Goal: Task Accomplishment & Management: Complete application form

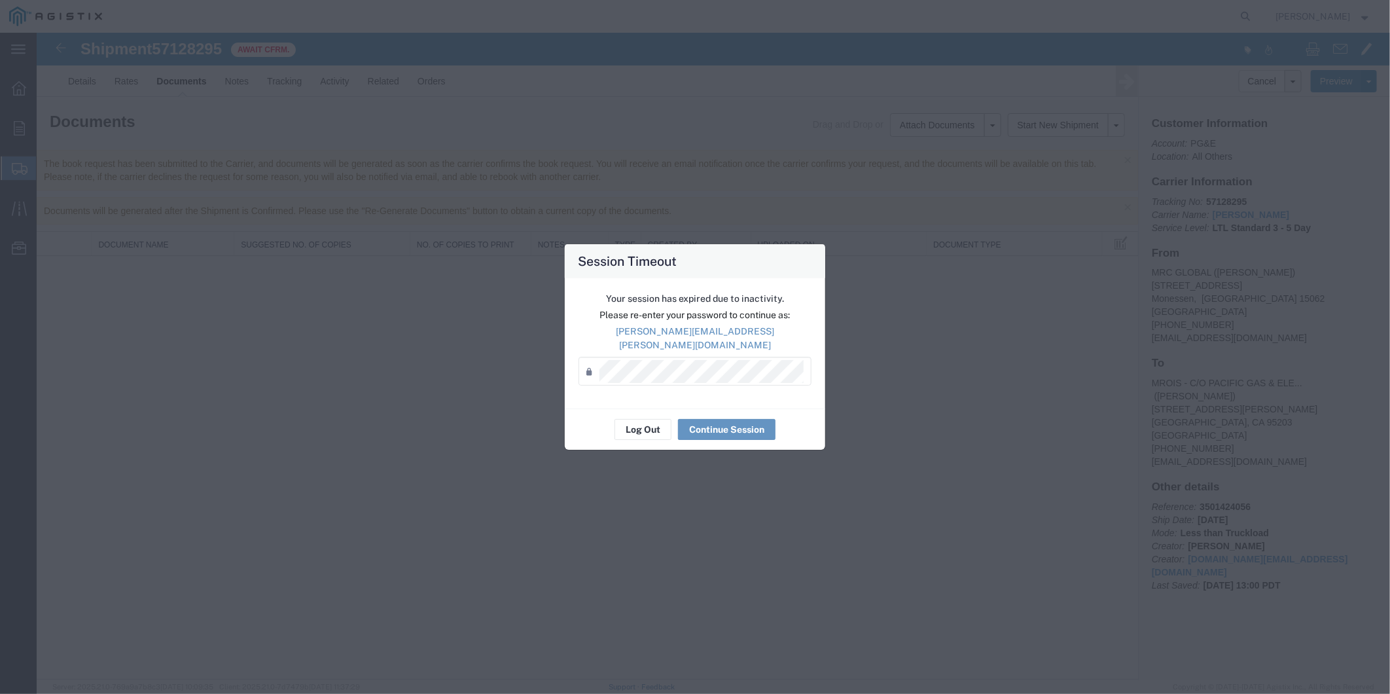
drag, startPoint x: 637, startPoint y: 391, endPoint x: 643, endPoint y: 400, distance: 10.7
click at [638, 391] on div "Your session has expired due to inactivity. Please re-enter your password to co…" at bounding box center [695, 343] width 261 height 130
click at [706, 422] on button "Continue Session" at bounding box center [727, 429] width 98 height 21
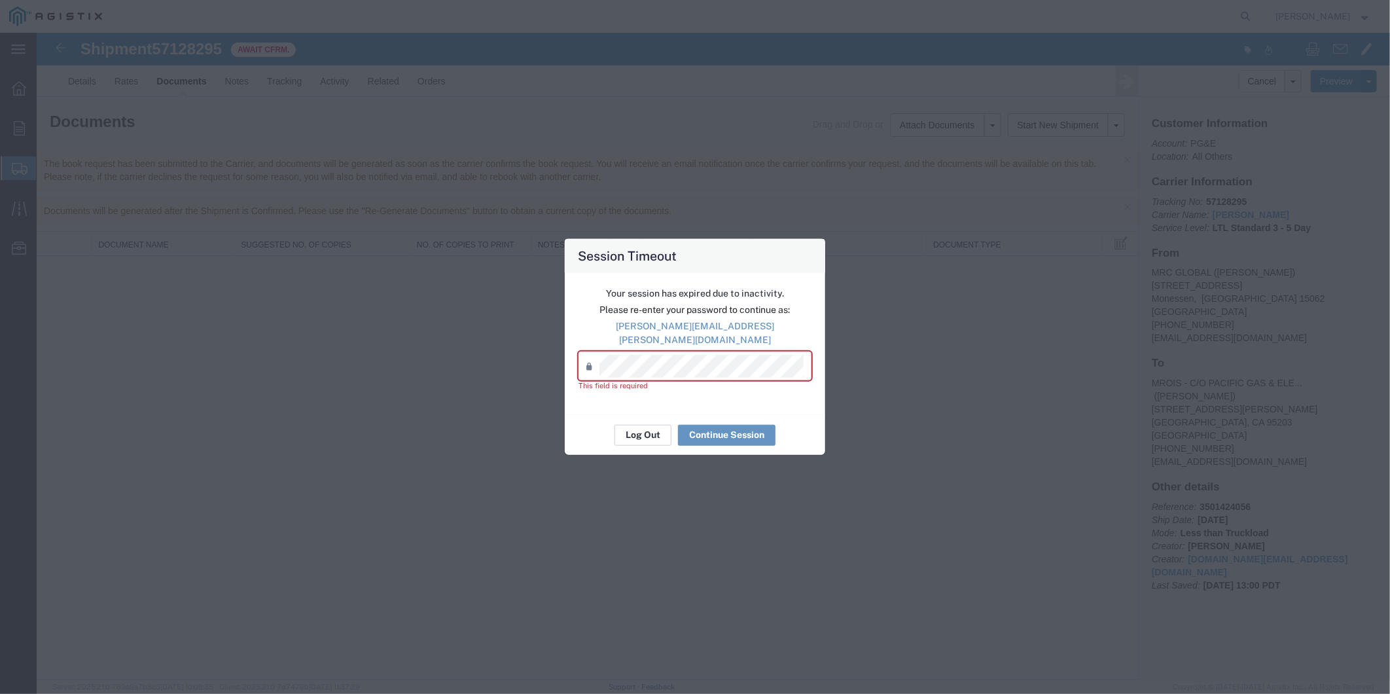
click at [630, 425] on button "Log Out" at bounding box center [643, 434] width 57 height 21
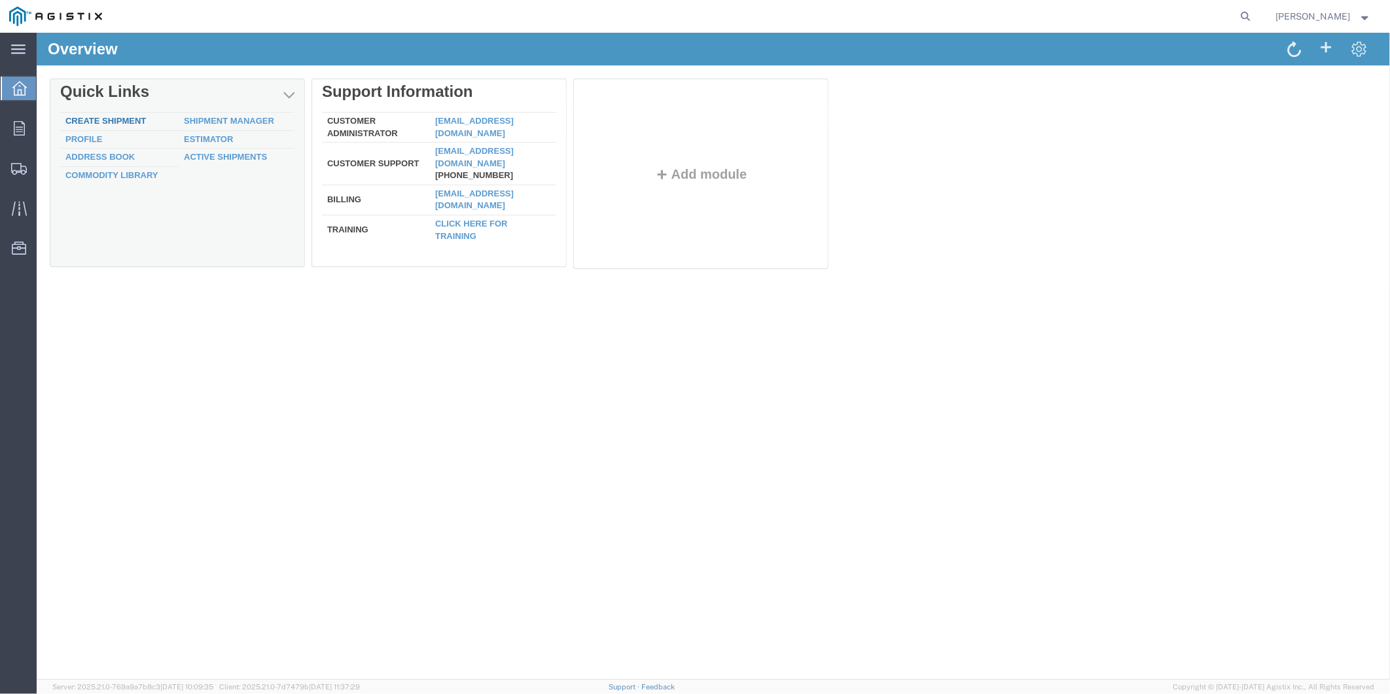
click at [85, 116] on link "Create Shipment" at bounding box center [105, 120] width 81 height 10
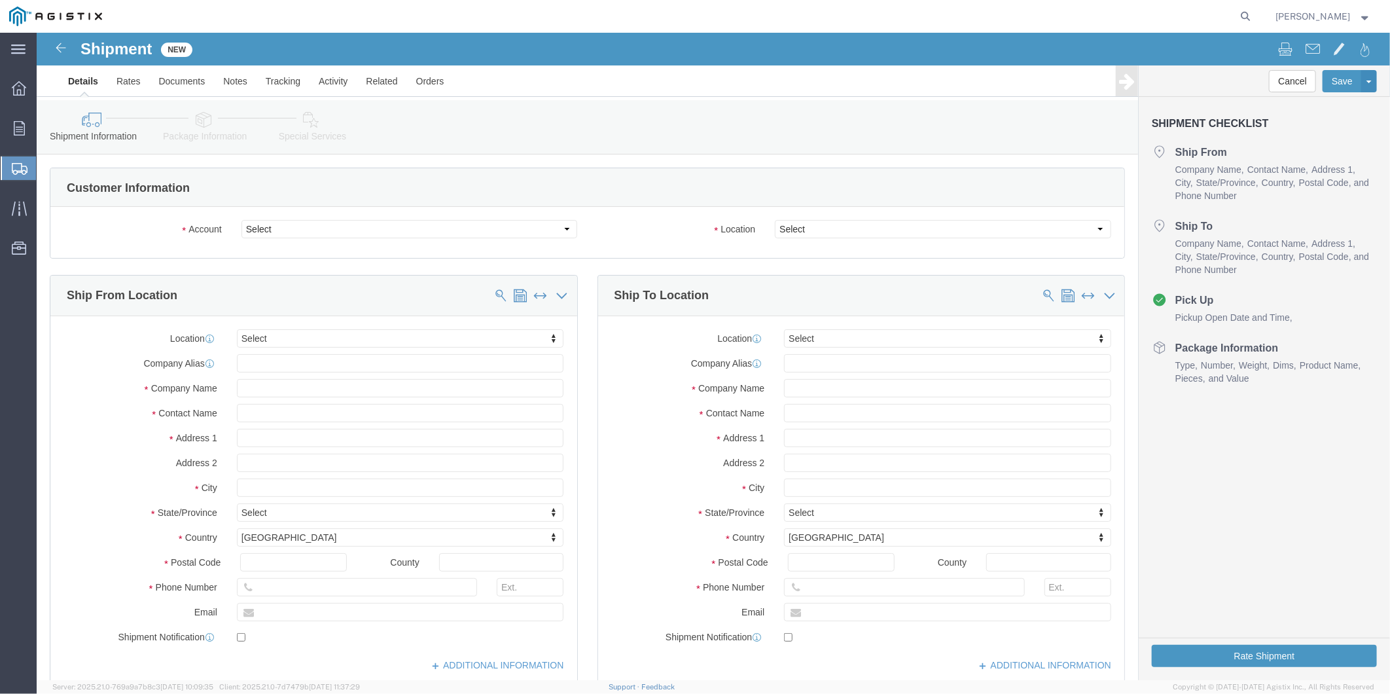
select select
click select "Select MRC Global ([PERSON_NAME] Corp) PG&E"
select select "9596"
click select "Select MRC Global ([PERSON_NAME] Corp) PG&E"
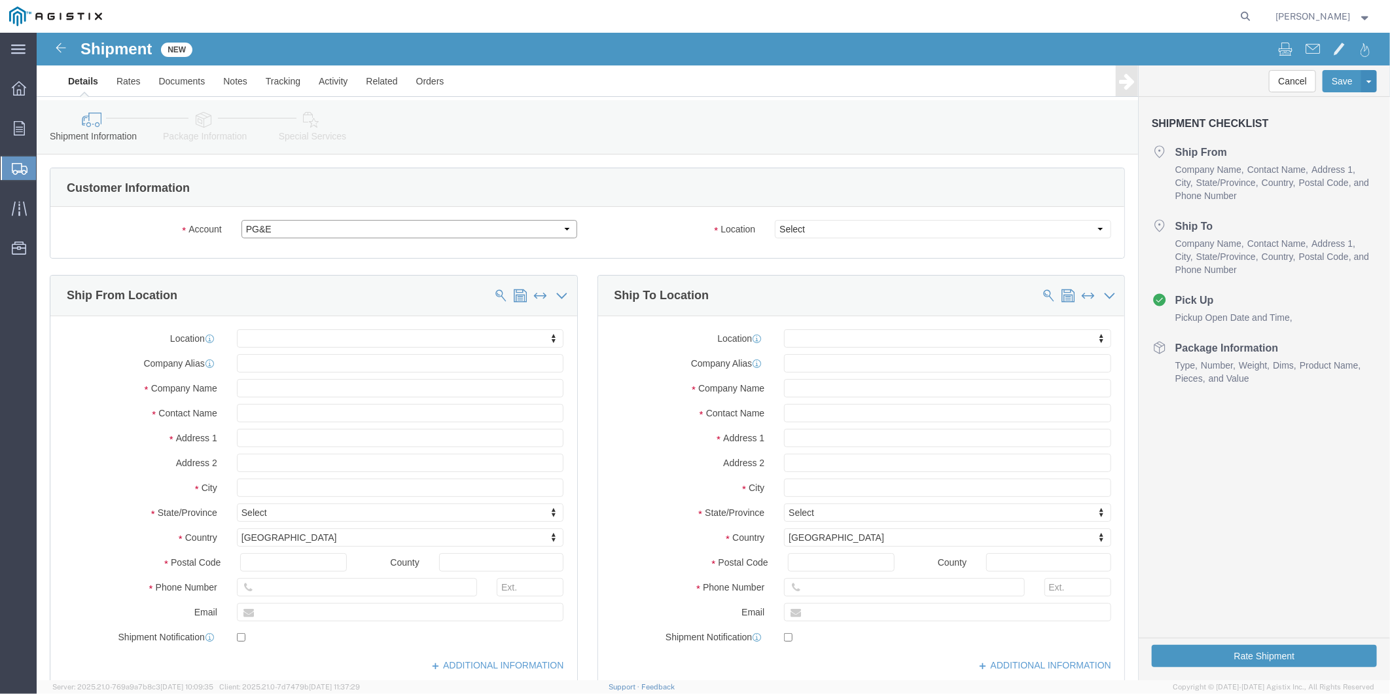
select select "PURCHORD"
select select
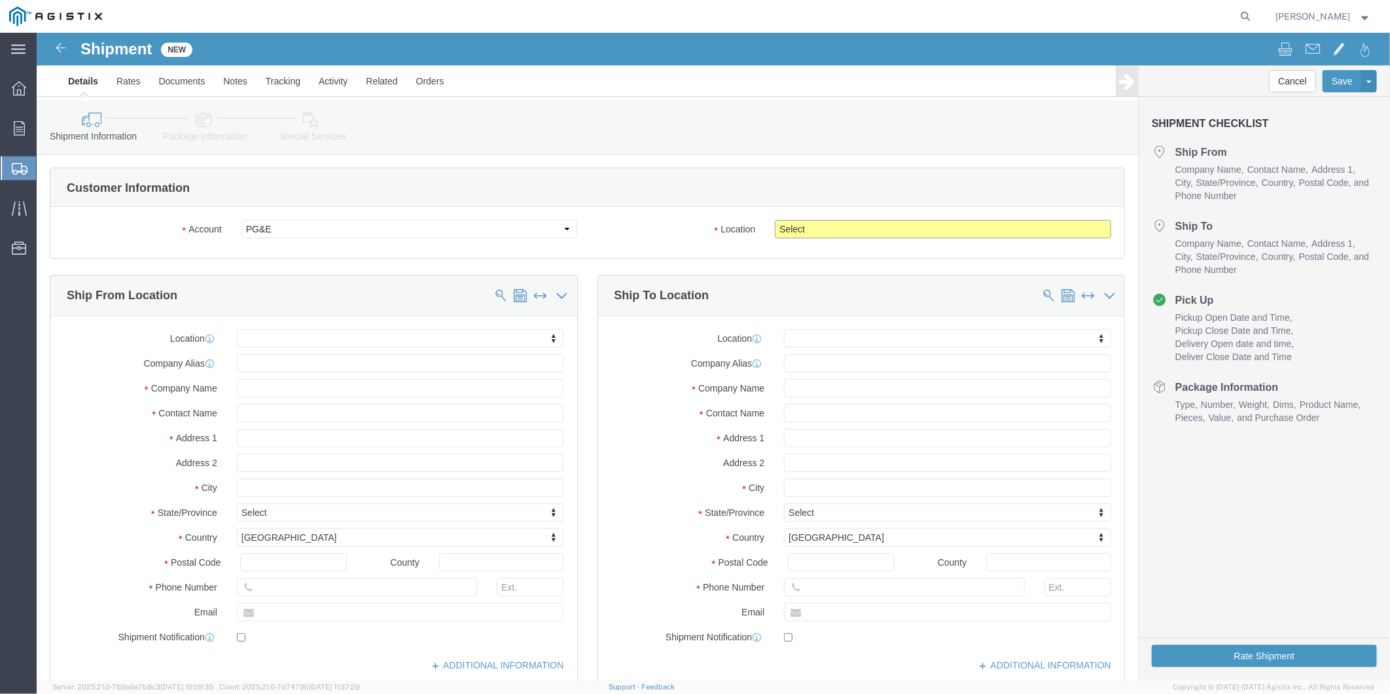
click select "Select All Others [GEOGRAPHIC_DATA] [GEOGRAPHIC_DATA] [GEOGRAPHIC_DATA] [GEOGRA…"
select select "23082"
click select "Select All Others [GEOGRAPHIC_DATA] [GEOGRAPHIC_DATA] [GEOGRAPHIC_DATA] [GEOGRA…"
click input "text"
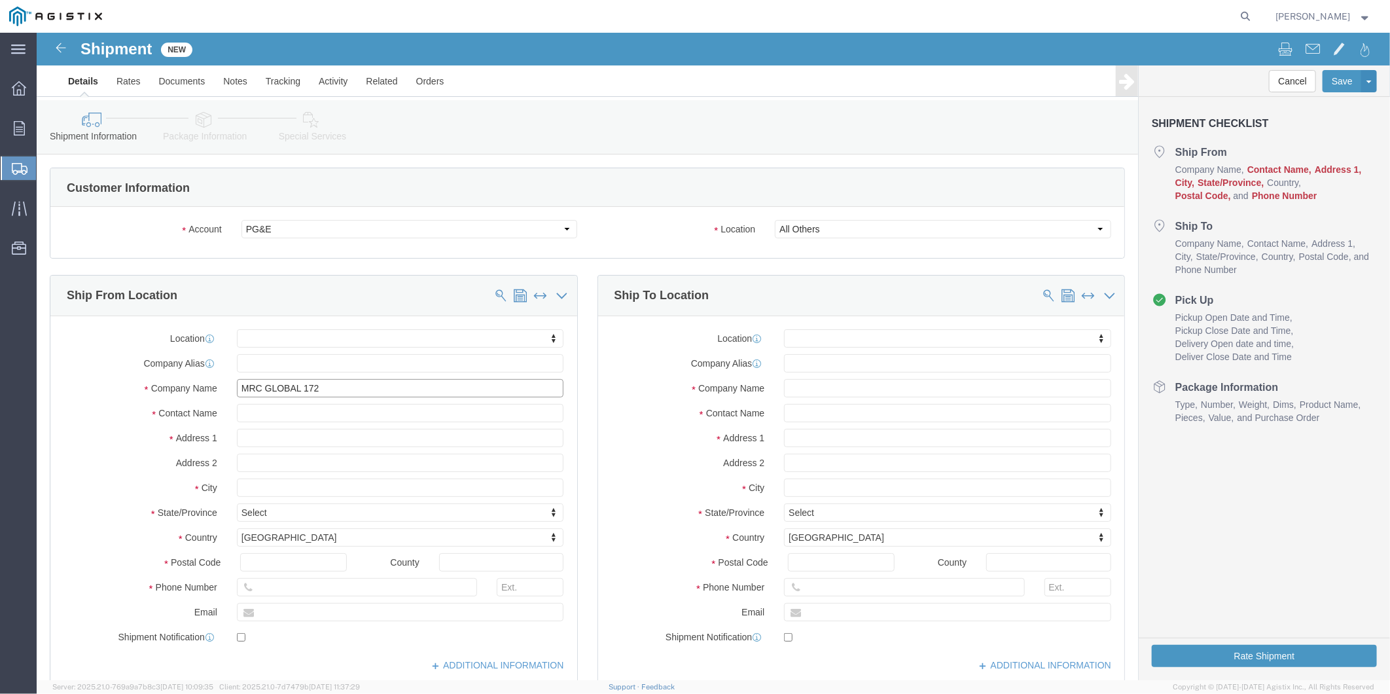
type input "MRC GLOBAL 172"
click input "Kora"
type input "[PERSON_NAME]"
type input "[STREET_ADDRESS]"
select select
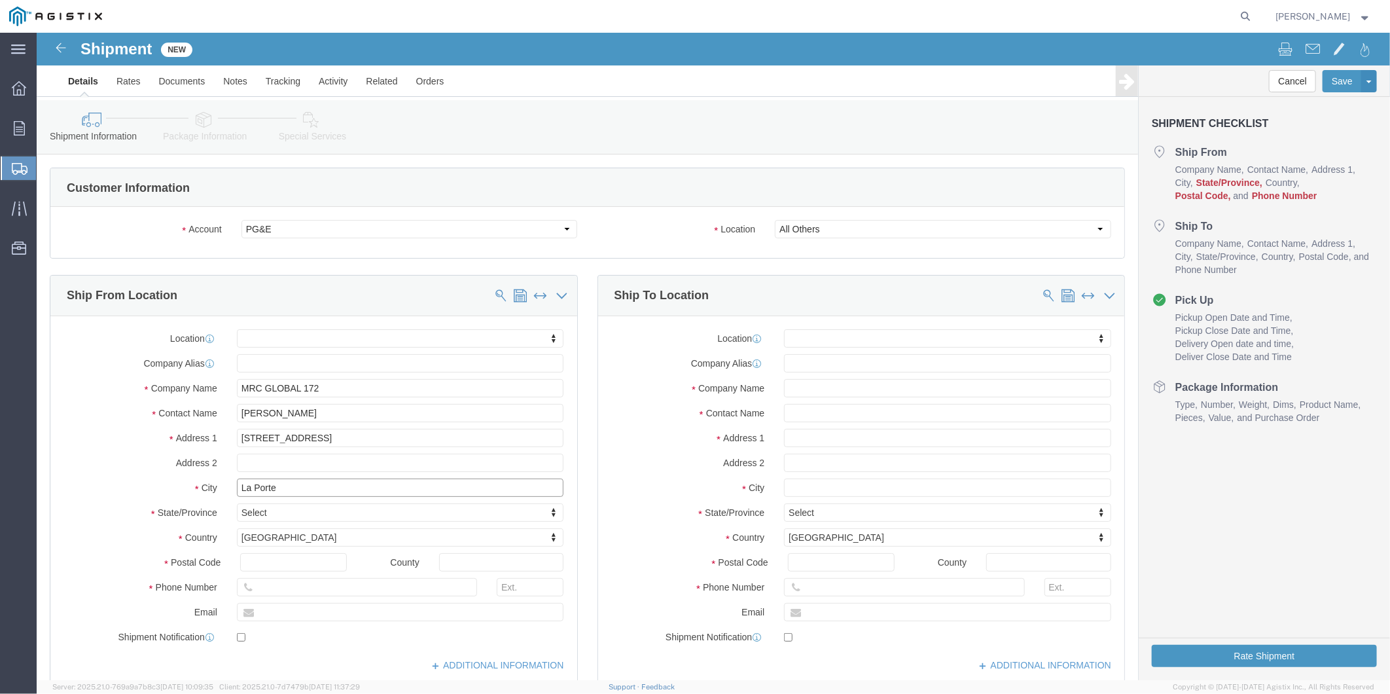
type input "La Porte"
select select
type input "t"
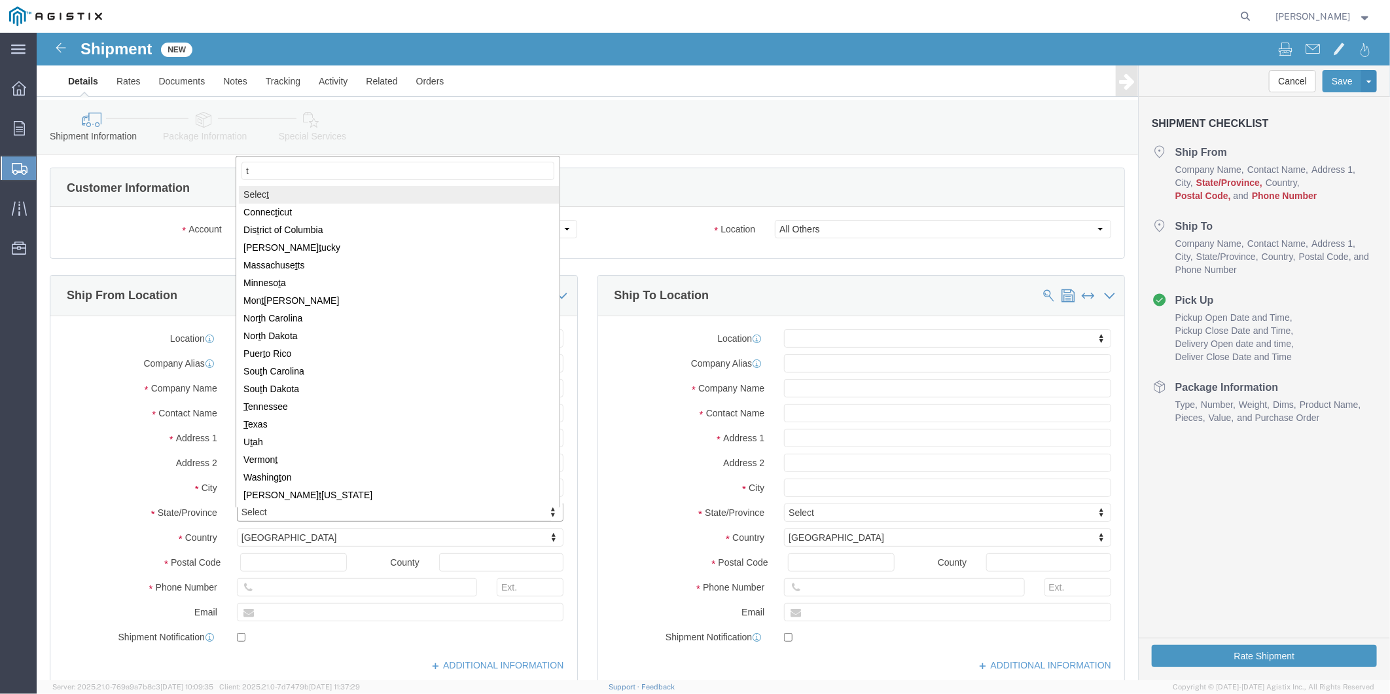
type input "te"
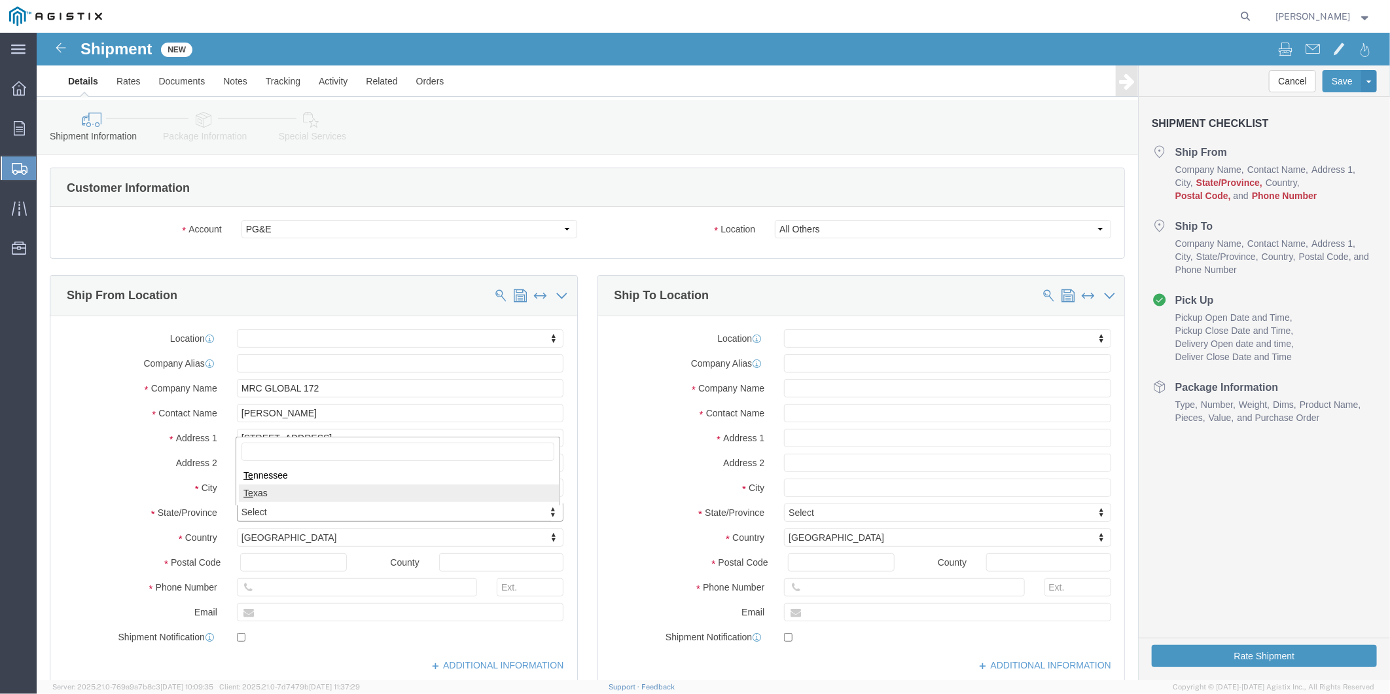
select select
select select "[GEOGRAPHIC_DATA]"
type input "77571"
select select
type input "[PHONE_NUMBER]"
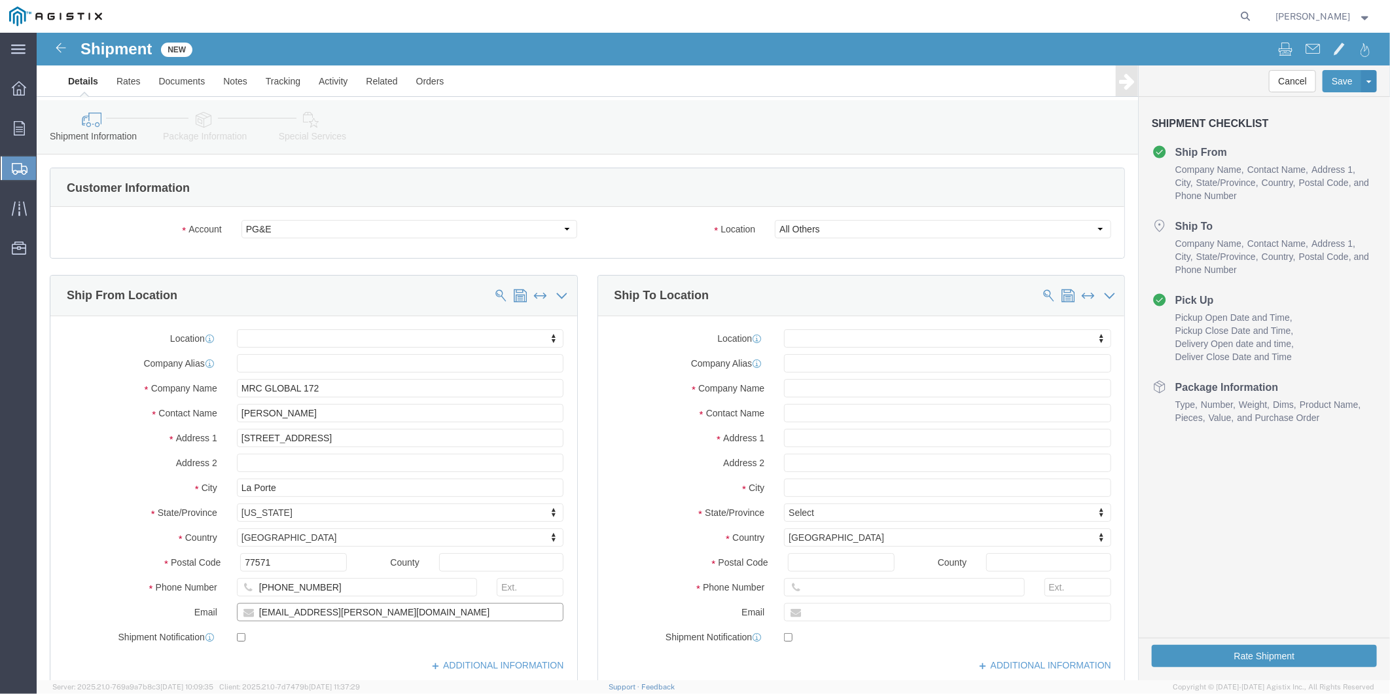
type input "[EMAIL_ADDRESS][PERSON_NAME][DOMAIN_NAME]"
click input "checkbox"
checkbox input "true"
click input "text"
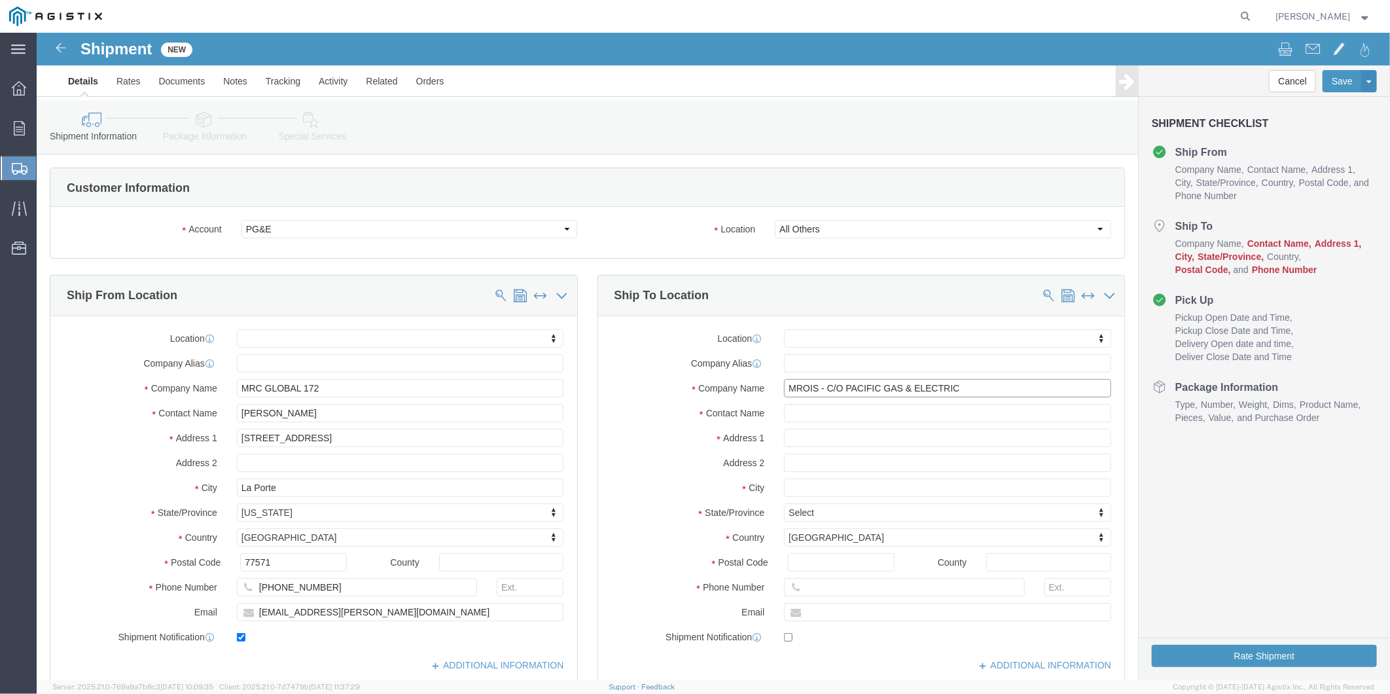
type input "MROIS - C/O PACIFIC GAS & ELECTRIC"
type input "[STREET_ADDRESS][PERSON_NAME]"
select select
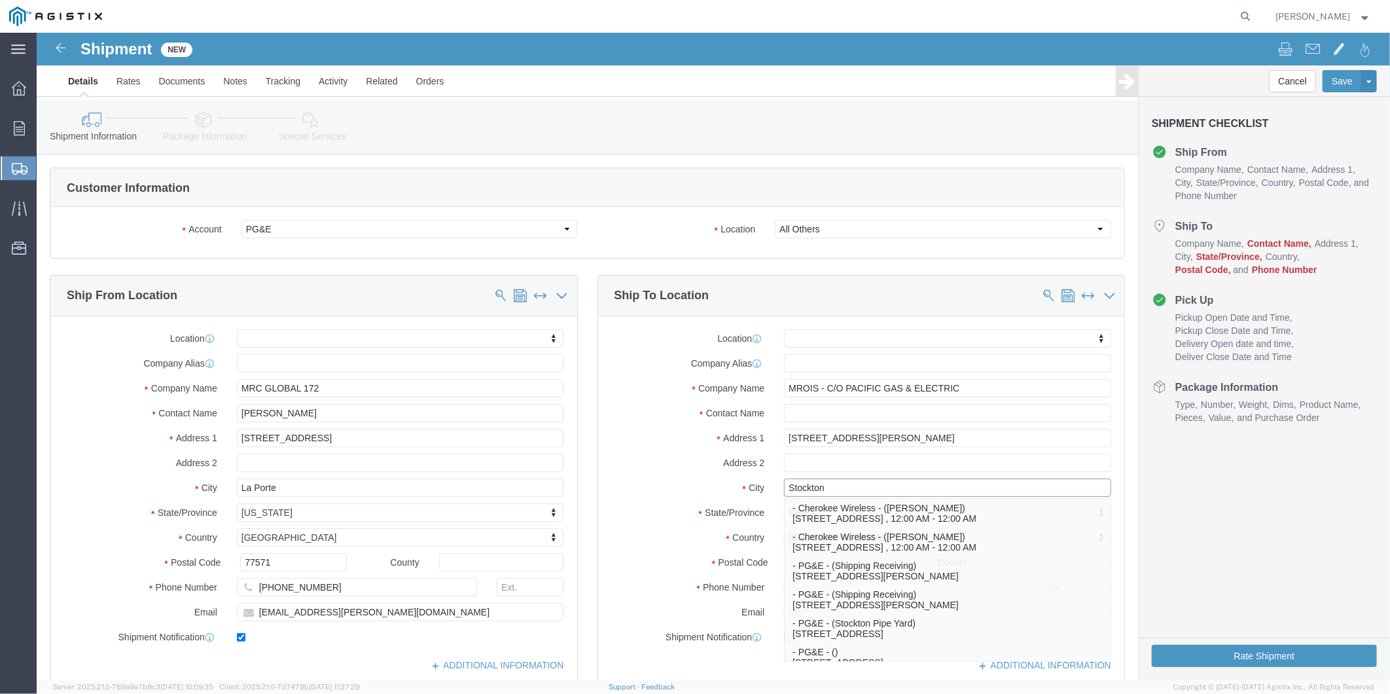
type input "Stockton"
select select
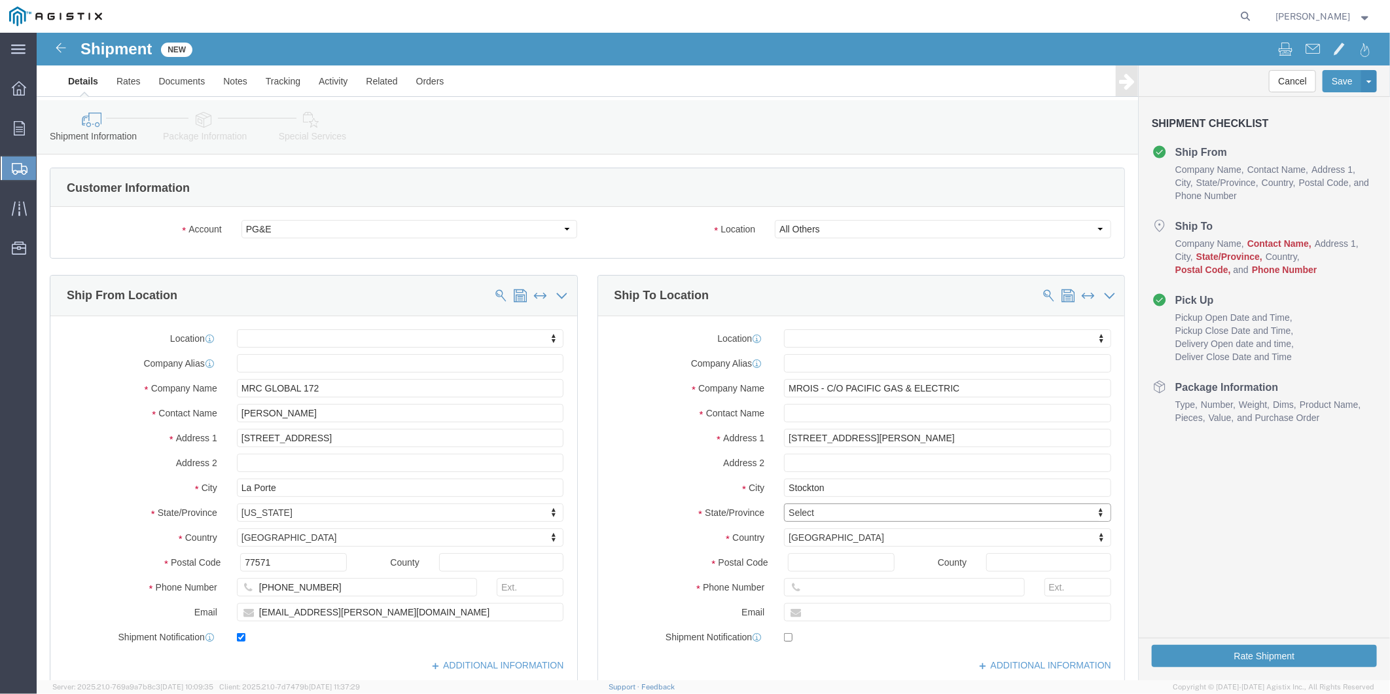
type input "c"
type input "ca"
select select
select select "CA"
type input "95203"
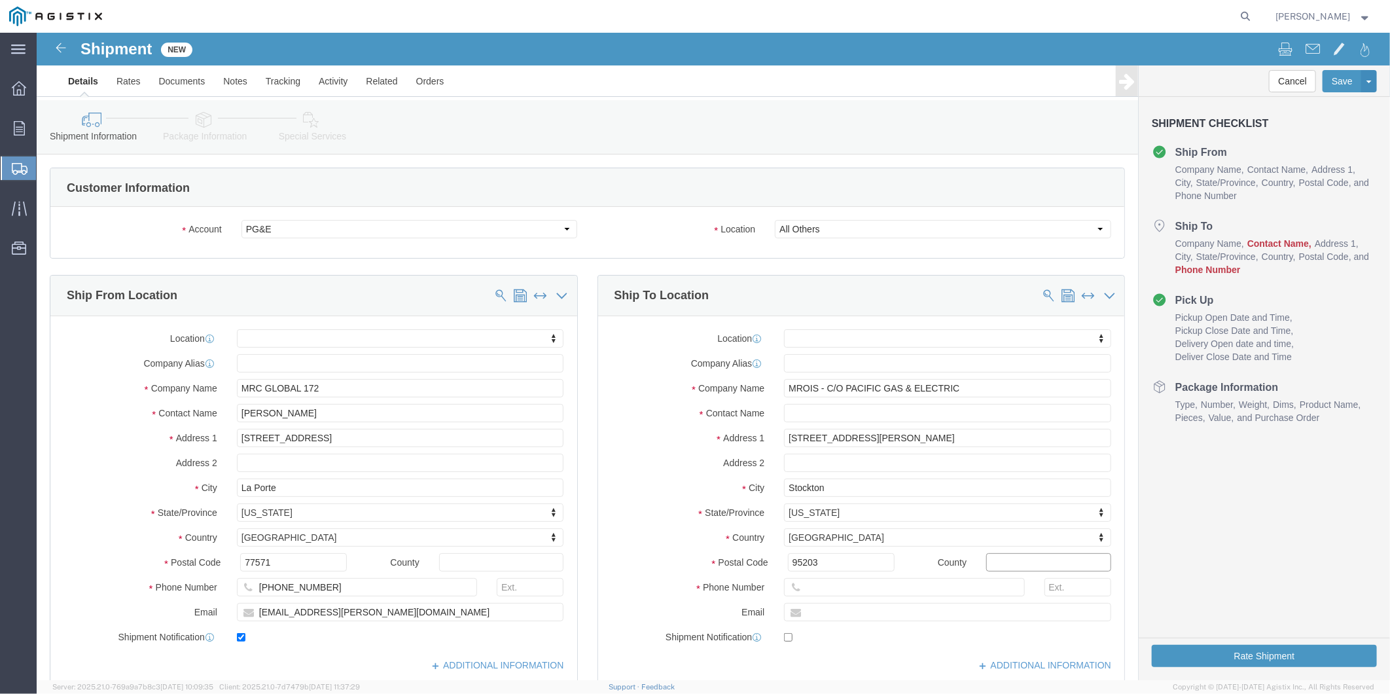
select select
type input "[PHONE_NUMBER]"
type input "[EMAIL_ADDRESS][DOMAIN_NAME]"
click input "checkbox"
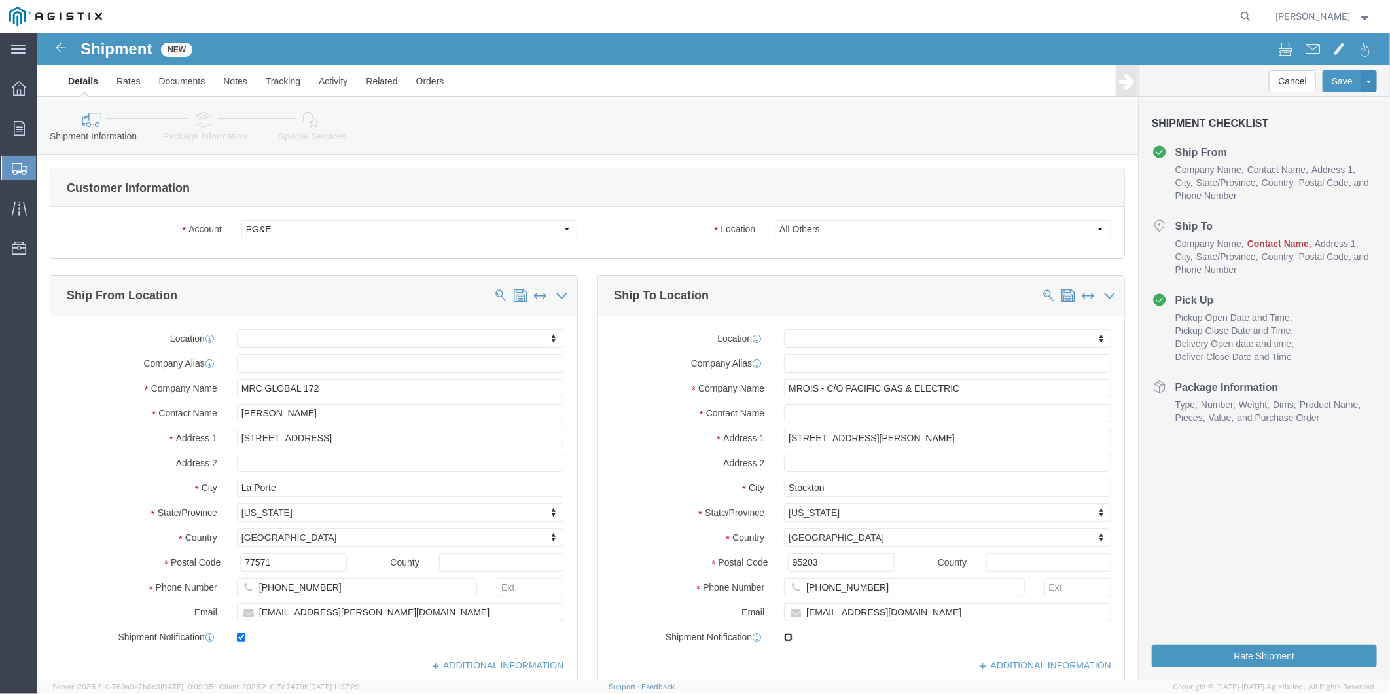
checkbox input "true"
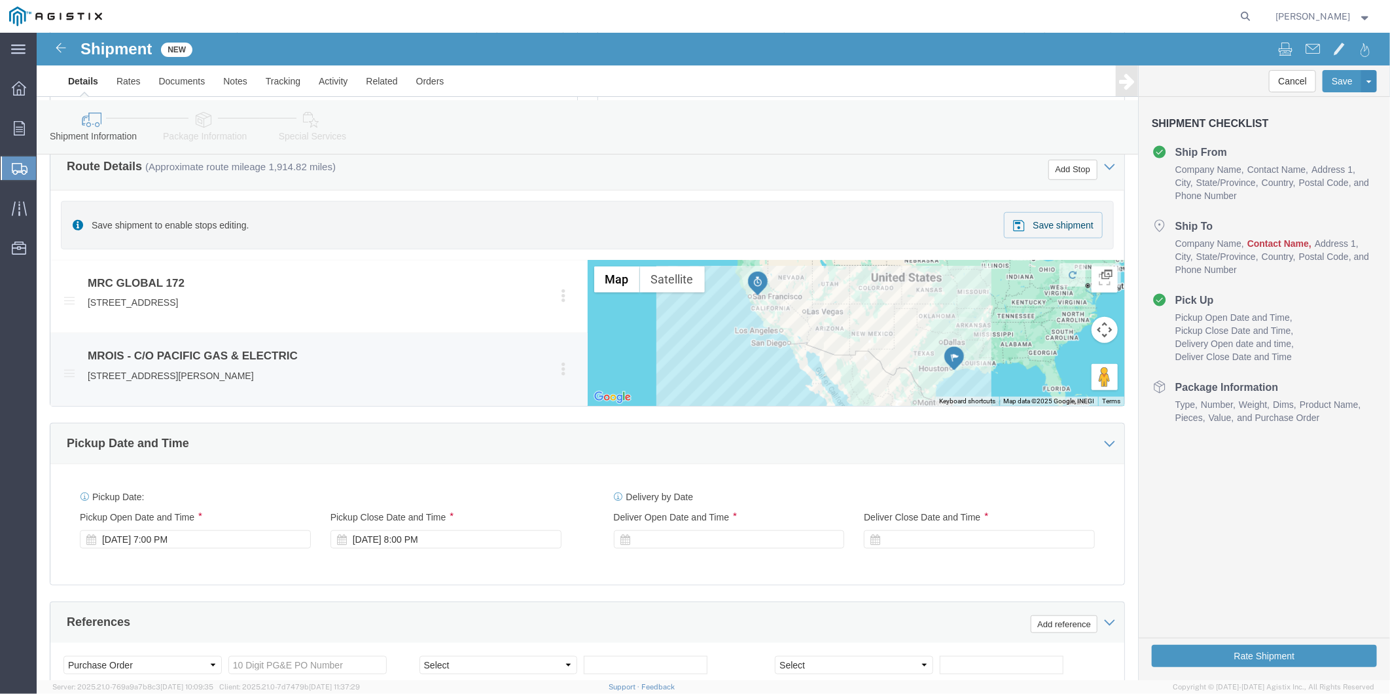
scroll to position [655, 0]
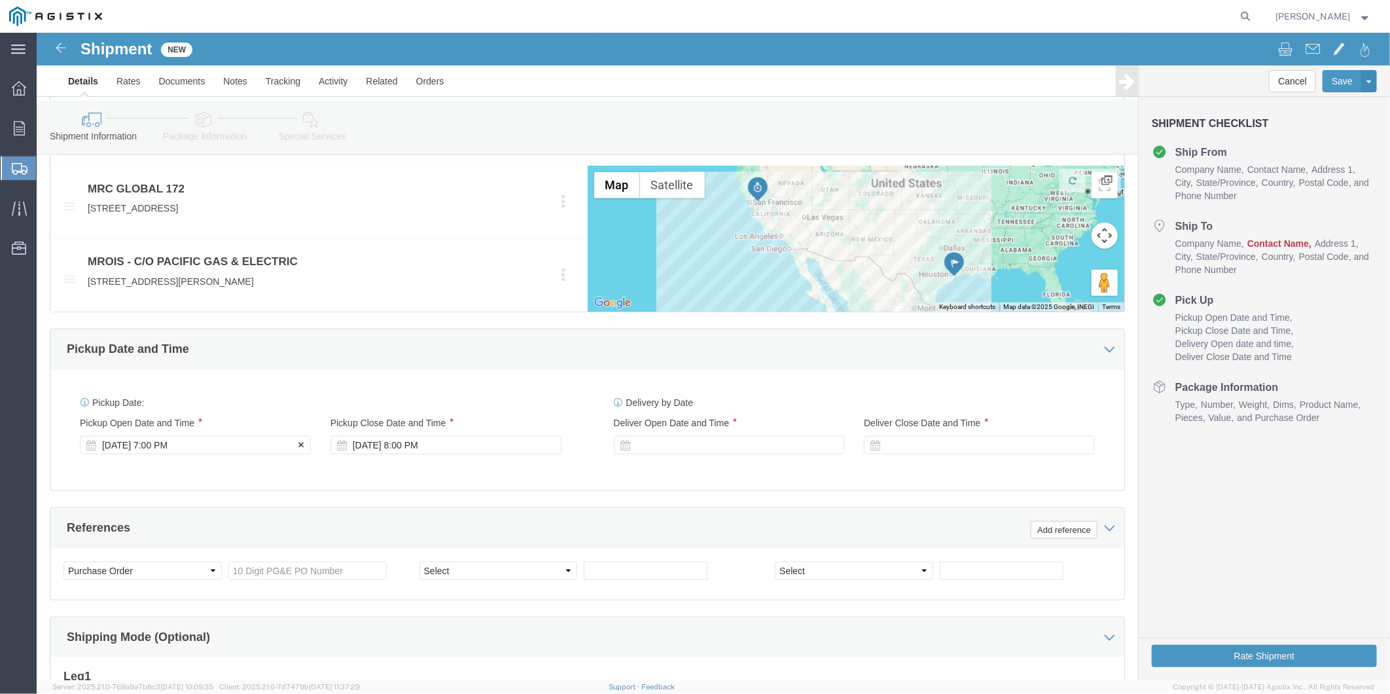
click div "[DATE] 7:00 PM"
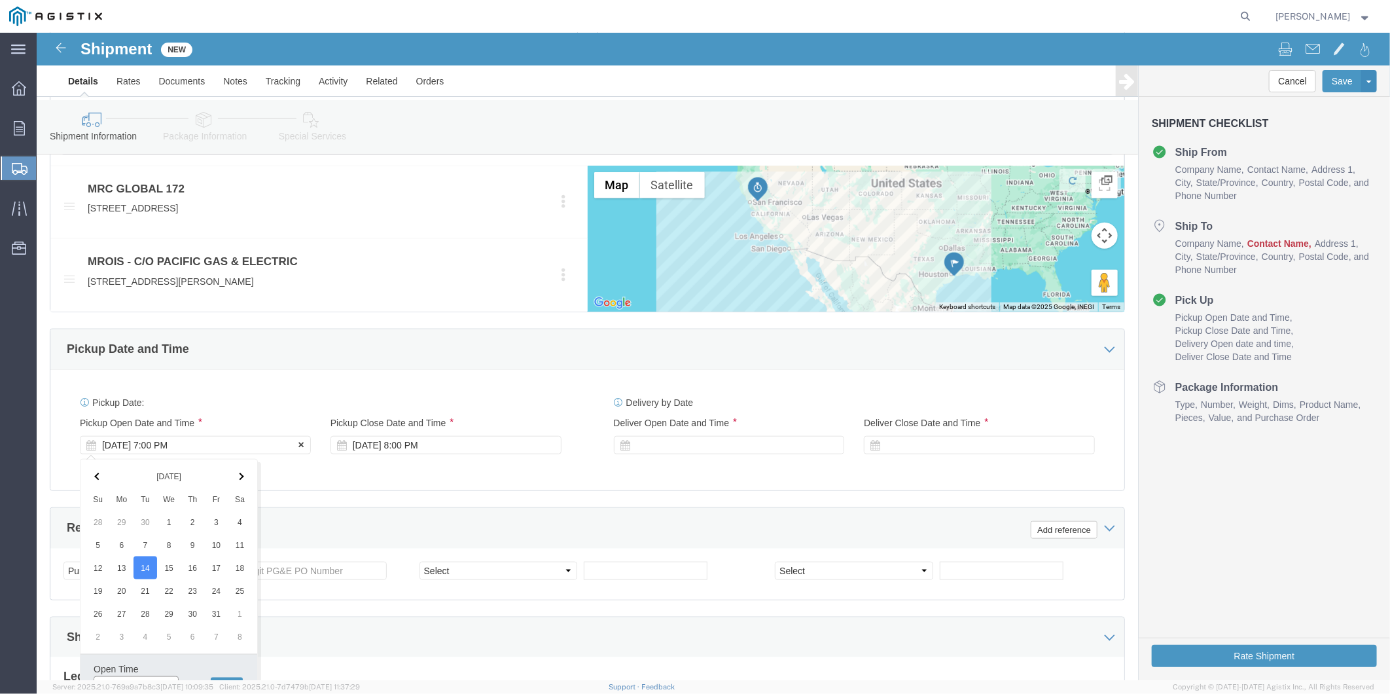
scroll to position [670, 0]
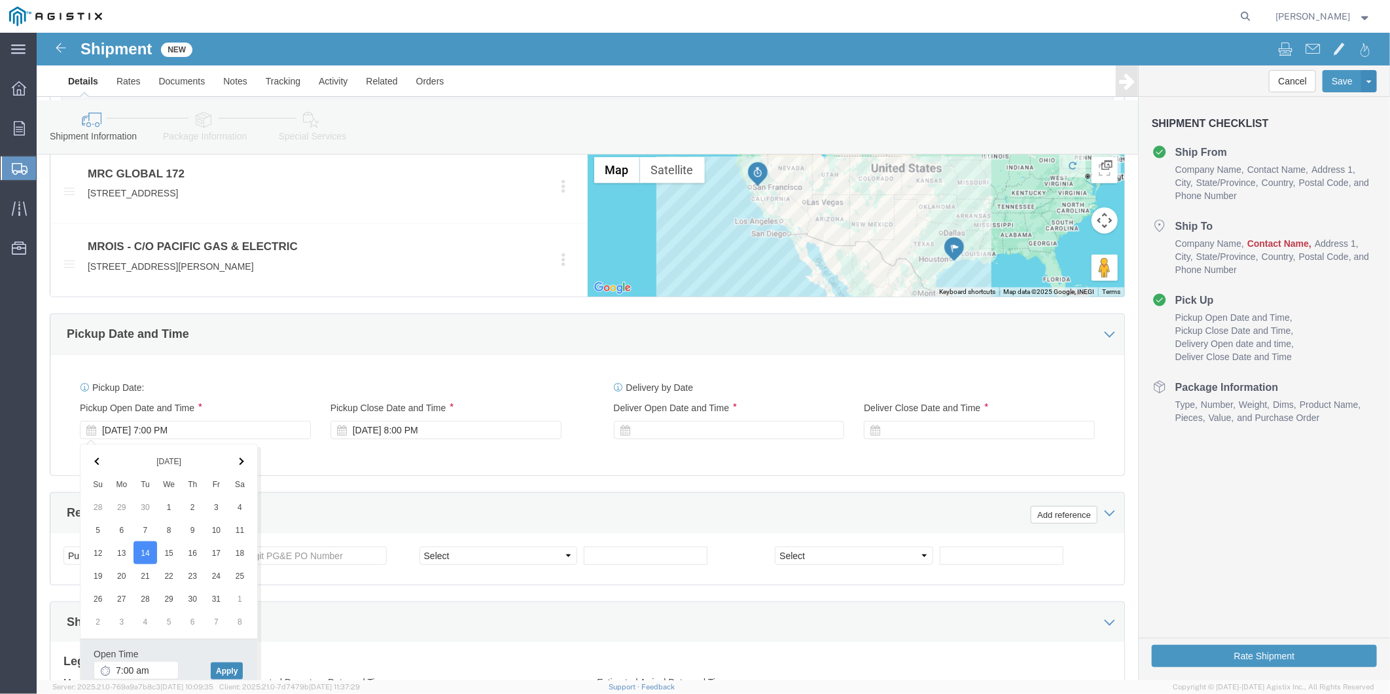
type input "7:00 AM"
click button "Apply"
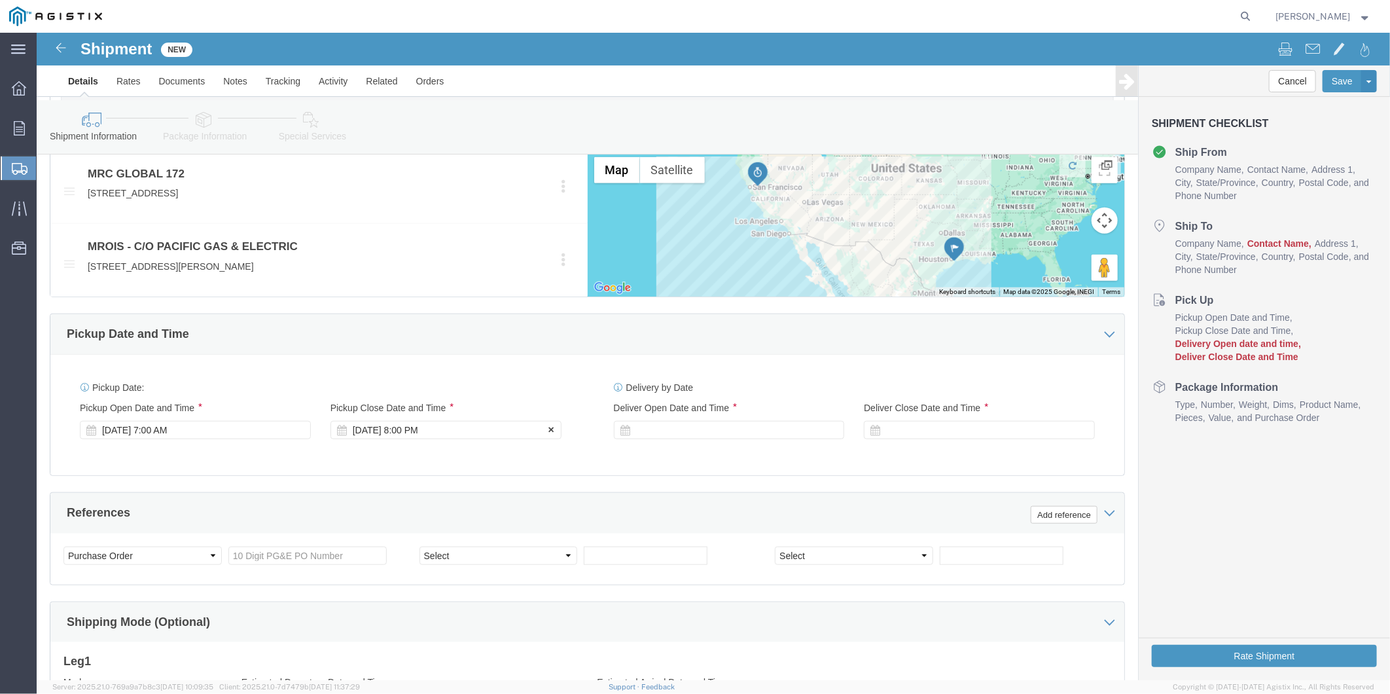
click div "[DATE] 8:00 PM"
type input "6:00 PM"
click button "Apply"
click div
click input "9:00 PM"
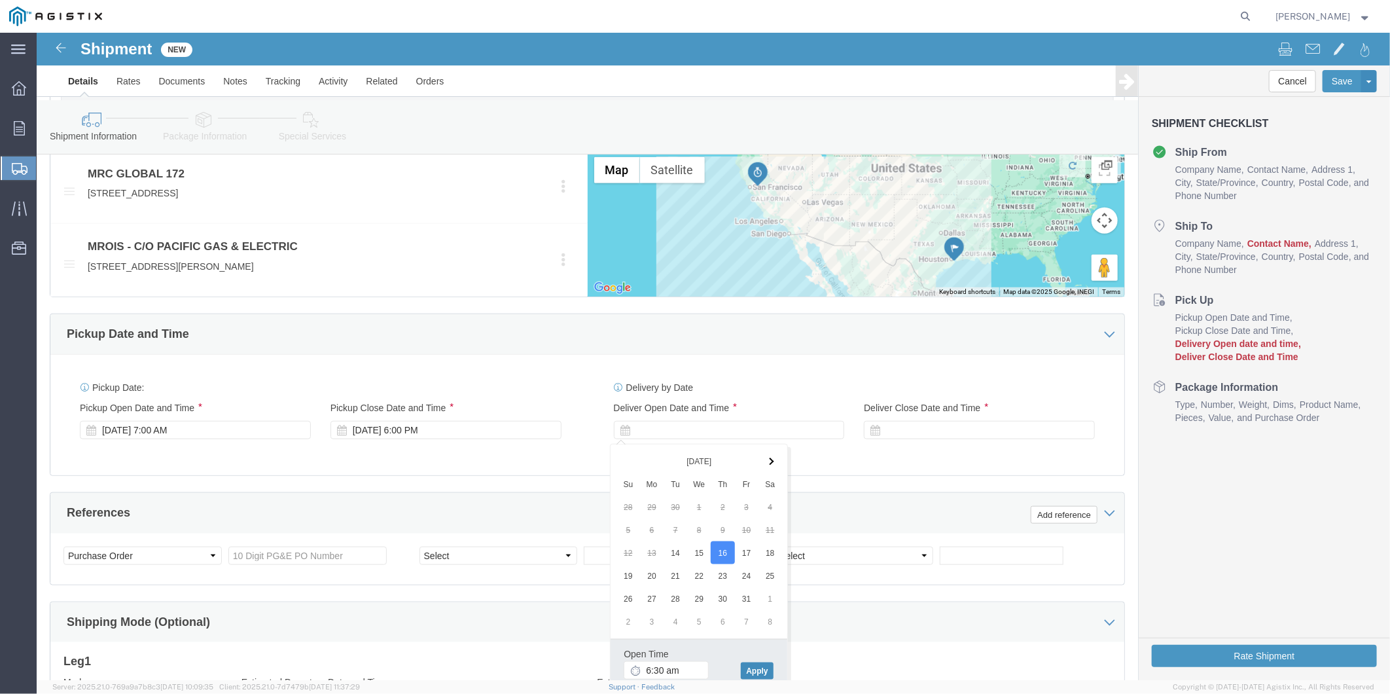
type input "6:30 AM"
click button "Apply"
click div
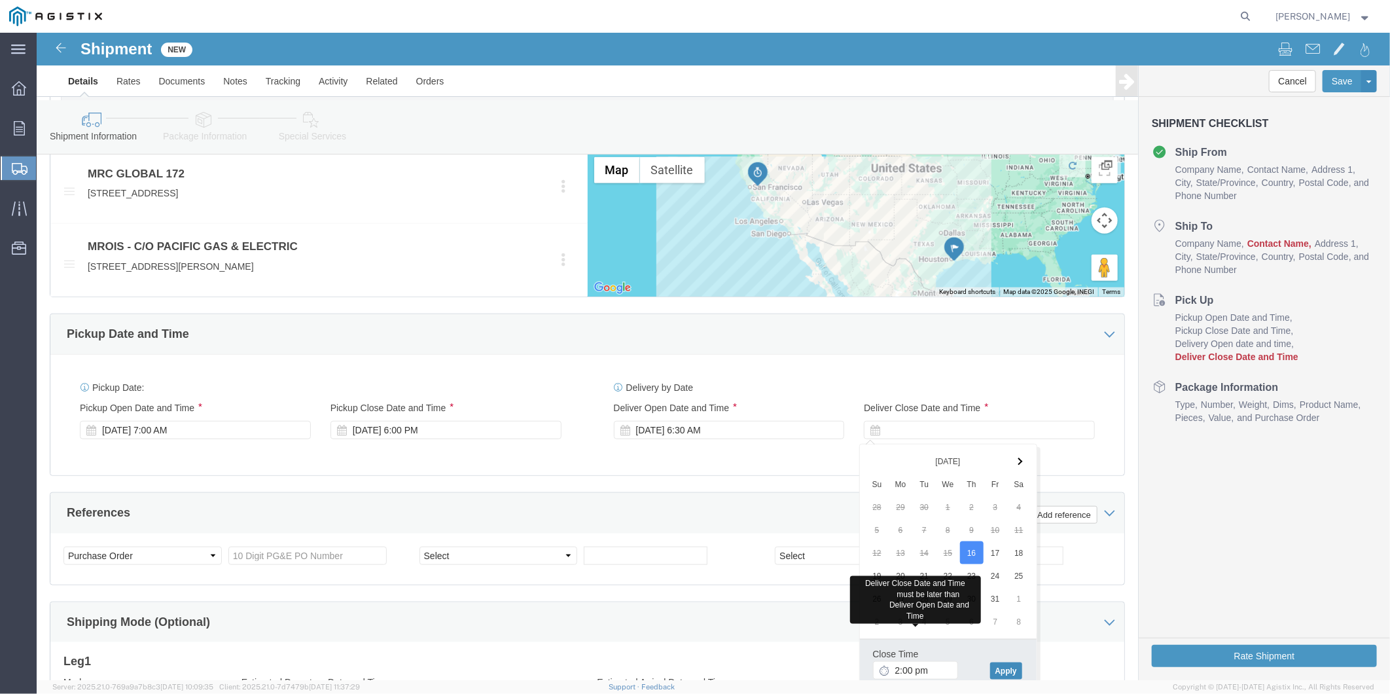
type input "2:00 PM"
click button "Apply"
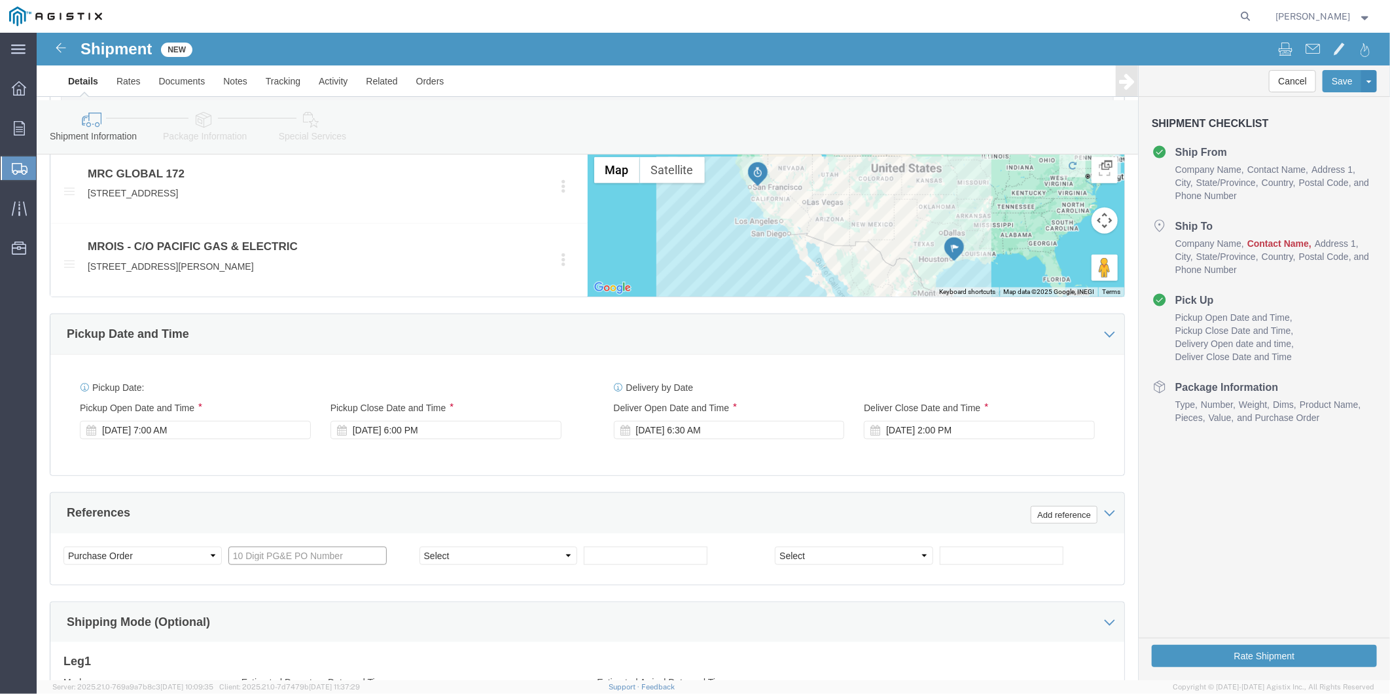
click input "text"
type input "3501423527"
select select "ORDERNUM"
paste input "100000123124"
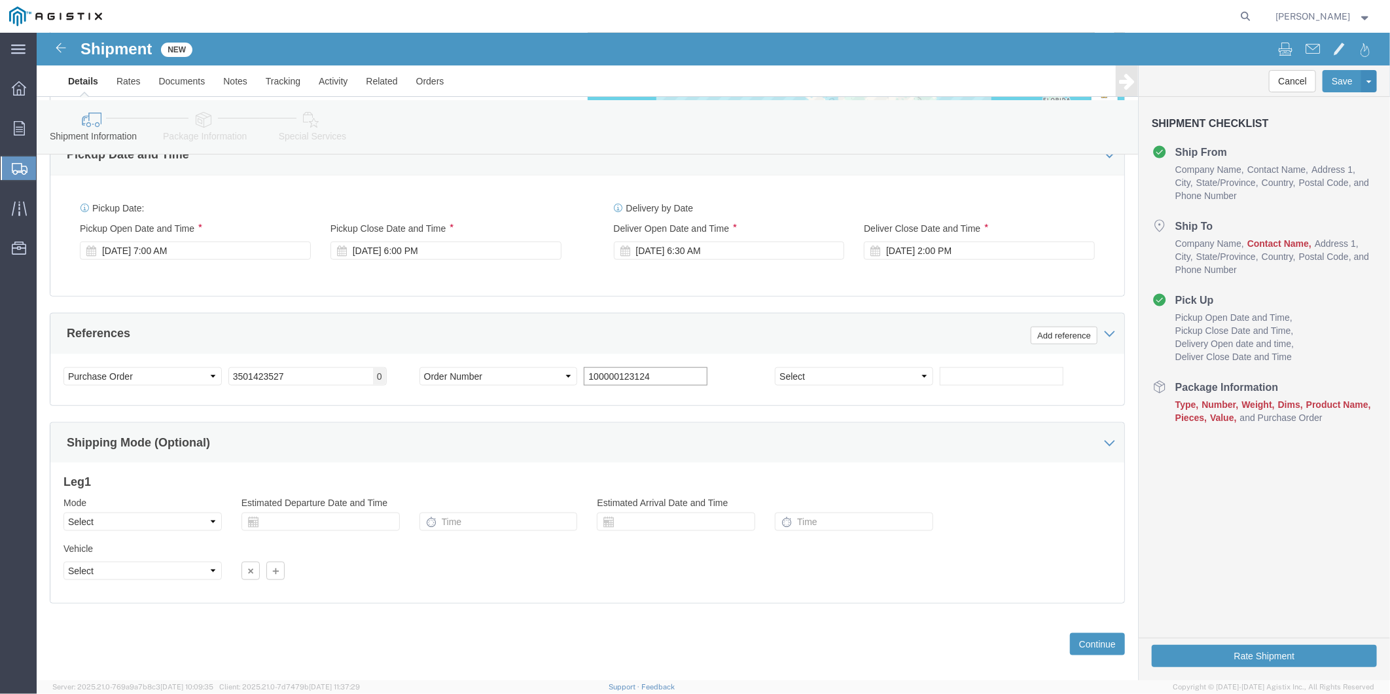
scroll to position [868, 0]
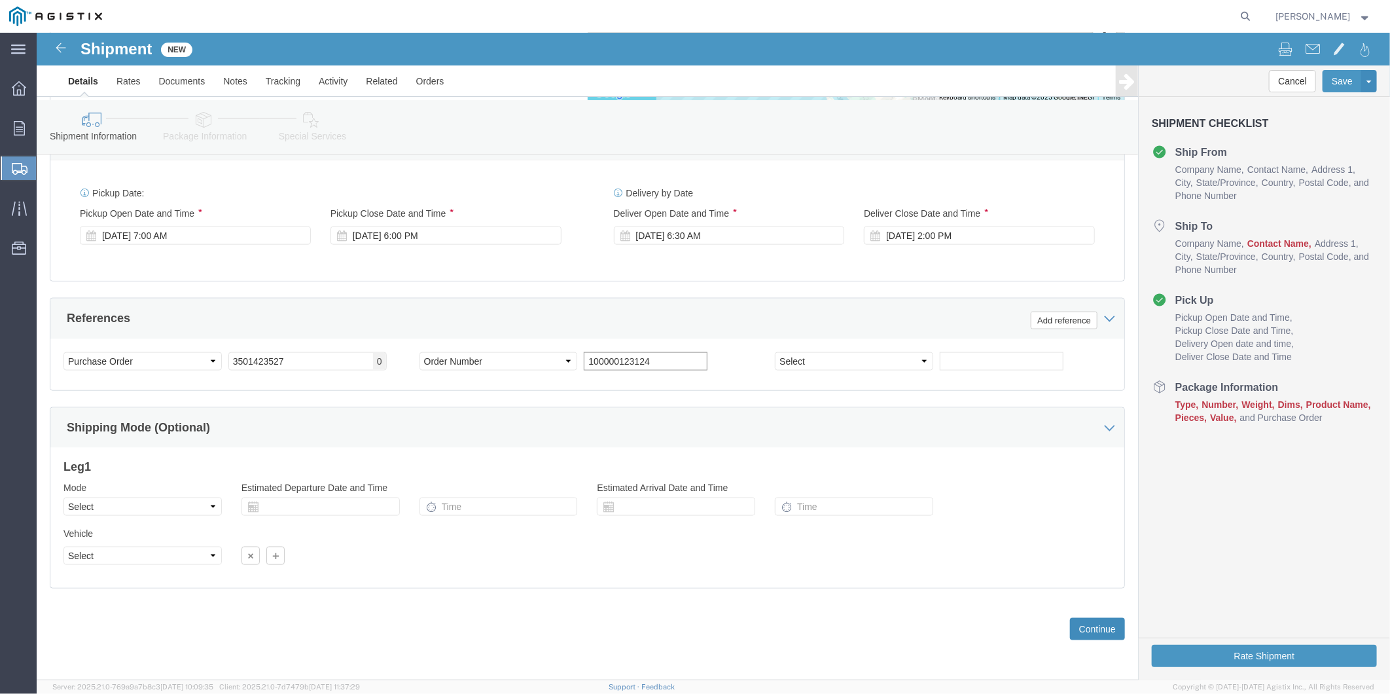
type input "100000123124"
click button "Continue"
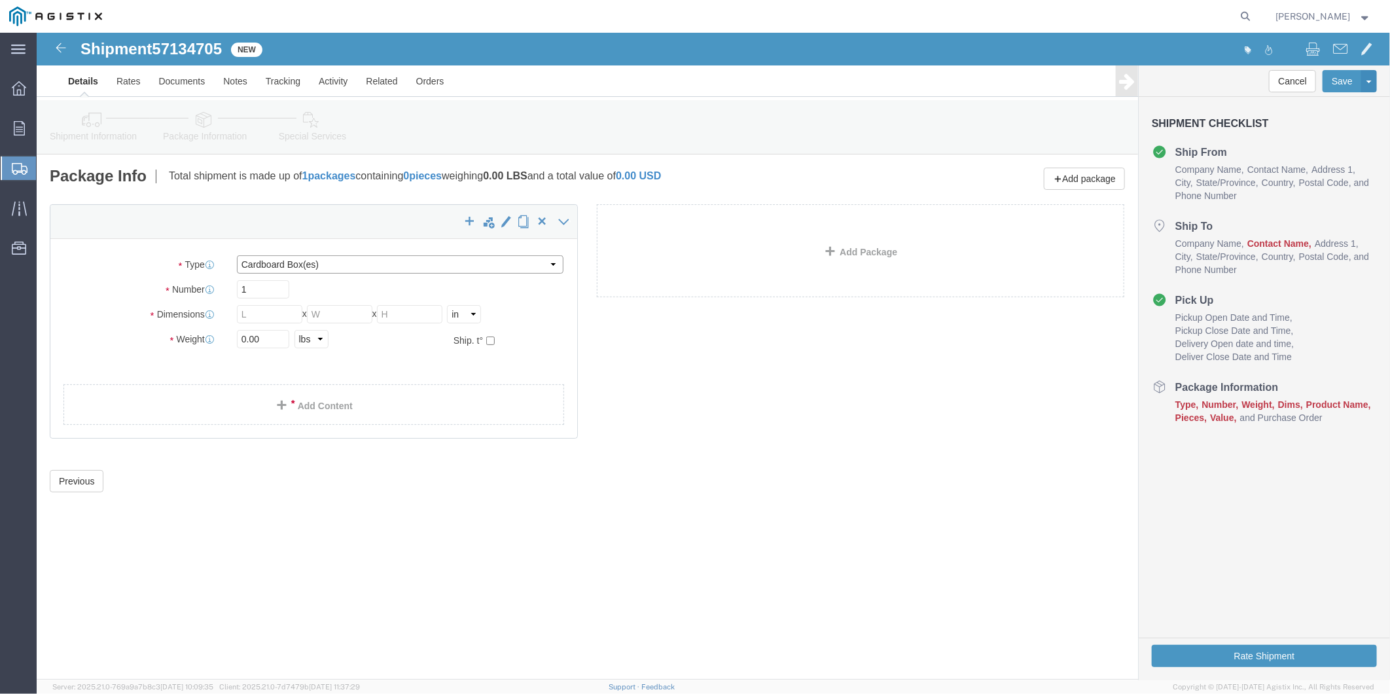
click select "Select Bulk Bundle(s) Cardboard Box(es) Carton(s) Crate(s) Drum(s) (Fiberboard)…"
select select "PSNS"
click select "Select Bulk Bundle(s) Cardboard Box(es) Carton(s) Crate(s) Drum(s) (Fiberboard)…"
click input "text"
type input "48"
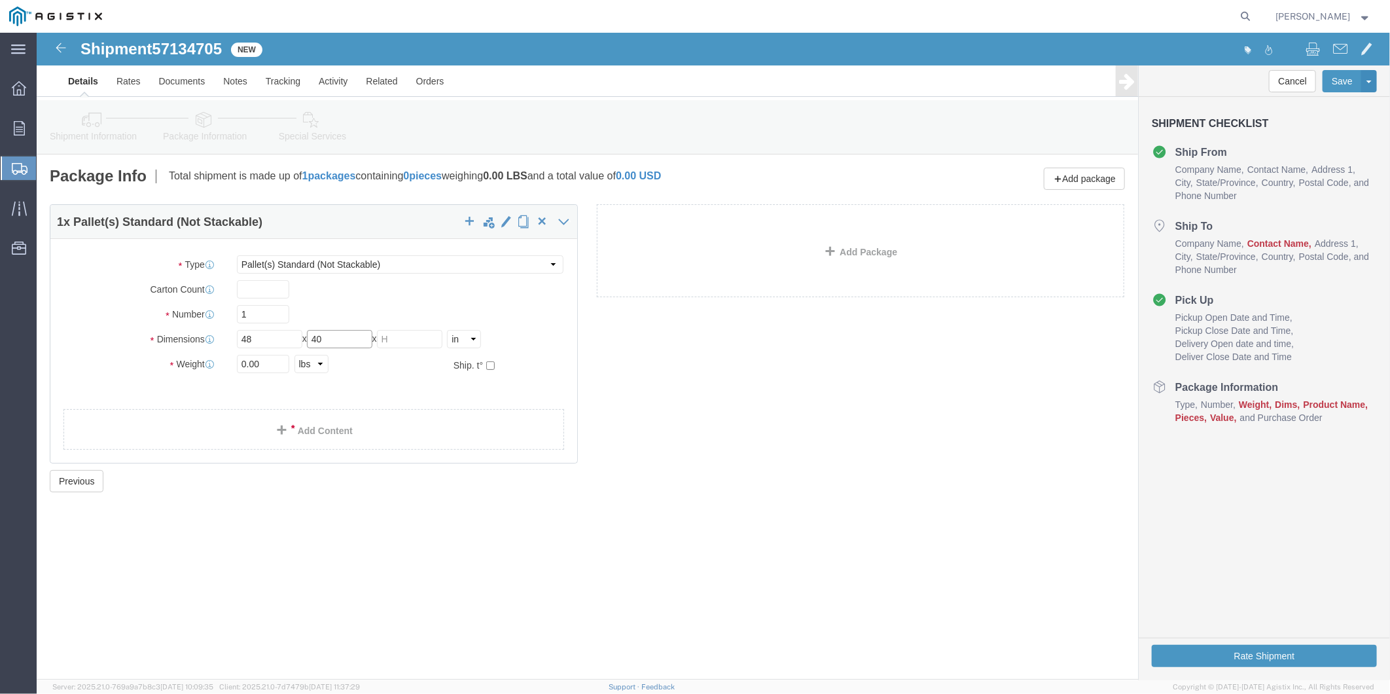
type input "40"
type input "20"
type input "462"
click link "Add Content"
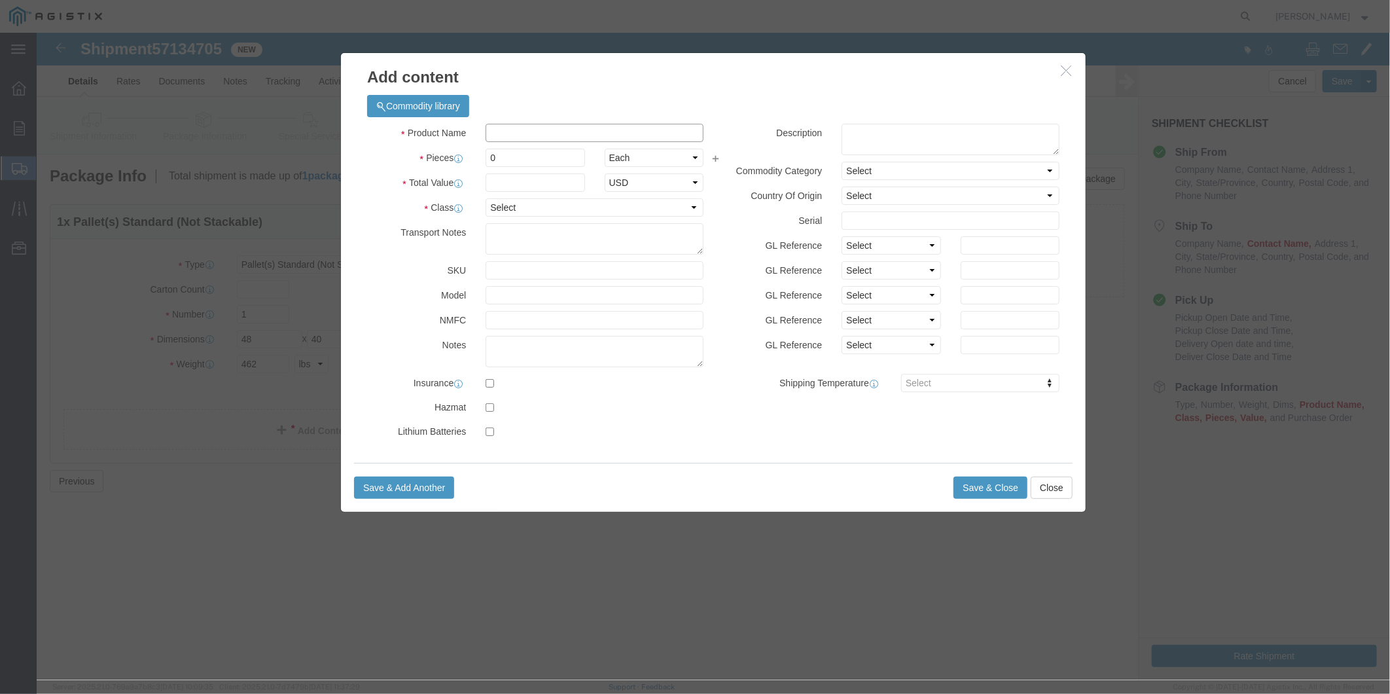
click input "text"
paste input "16 X 8 STD BLK CS CONC WELD REDUCER SA234 WPB"
type input "16 X 8 STD BLK CS CONC WELD REDUCER SA234 WPB"
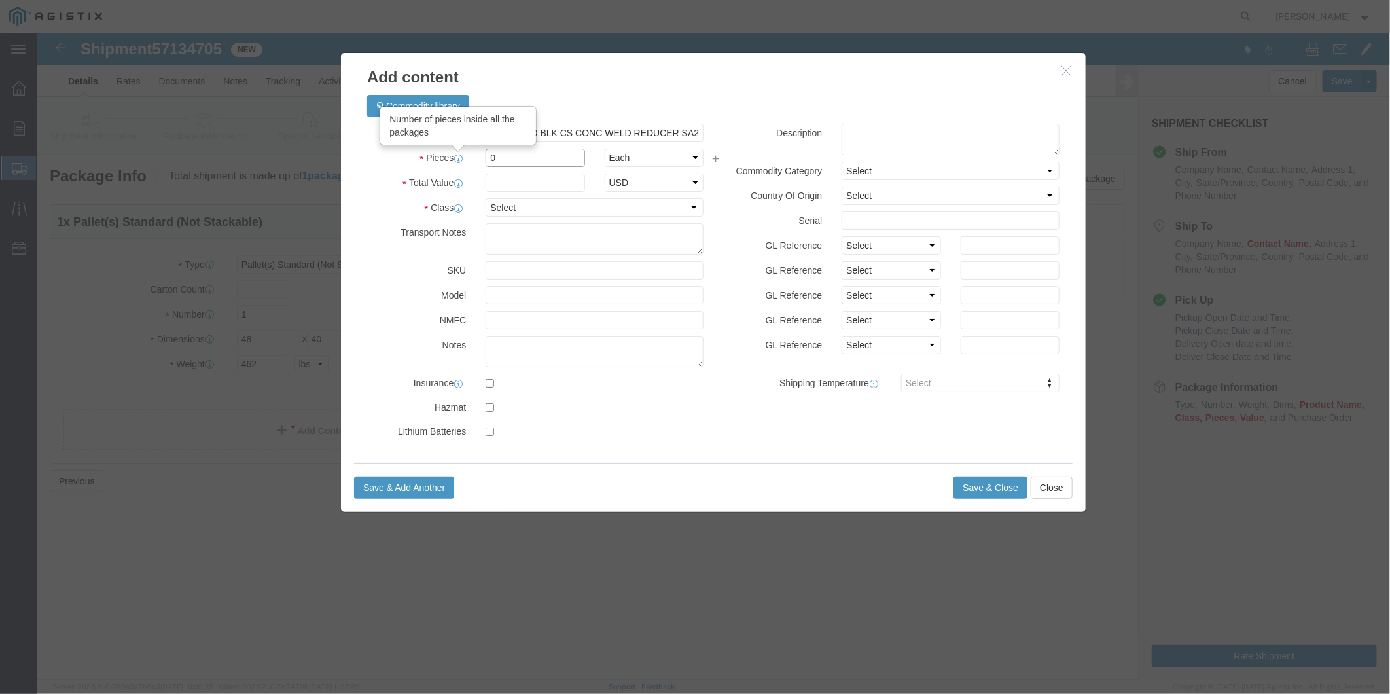
drag, startPoint x: 479, startPoint y: 127, endPoint x: 420, endPoint y: 126, distance: 59.6
click div "Pieces Number of pieces inside all the packages 0 Select Bag Barrels 100Board F…"
type input "1"
click input "text"
type input "675"
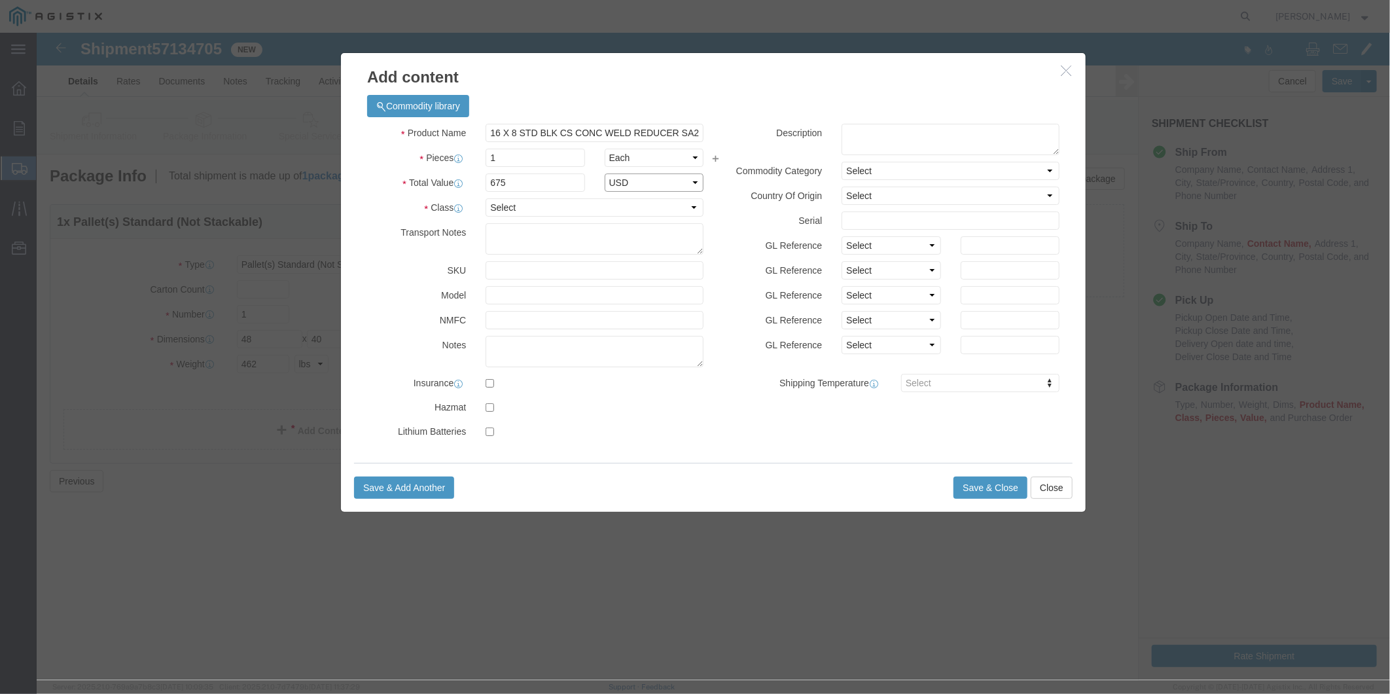
select select "USD"
select select "50"
click textarea
type textarea "M022353"
click button "Save & Close"
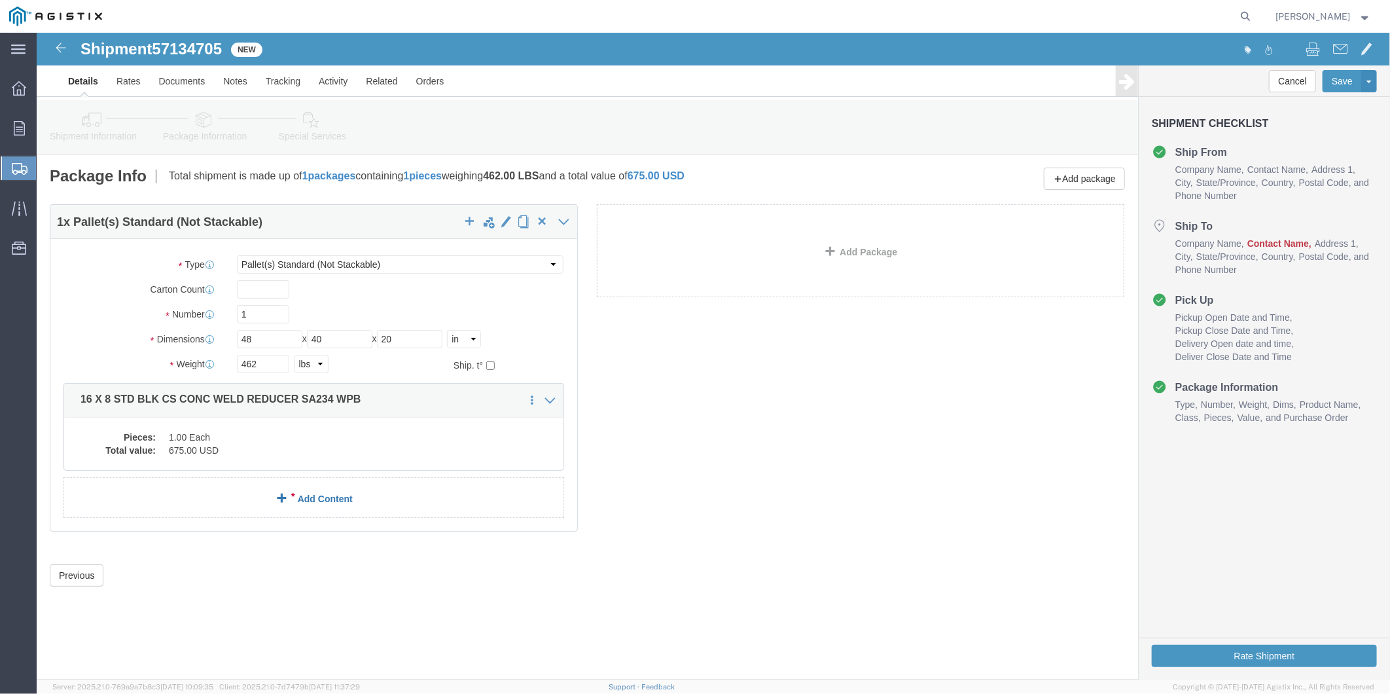
click link "Add Content"
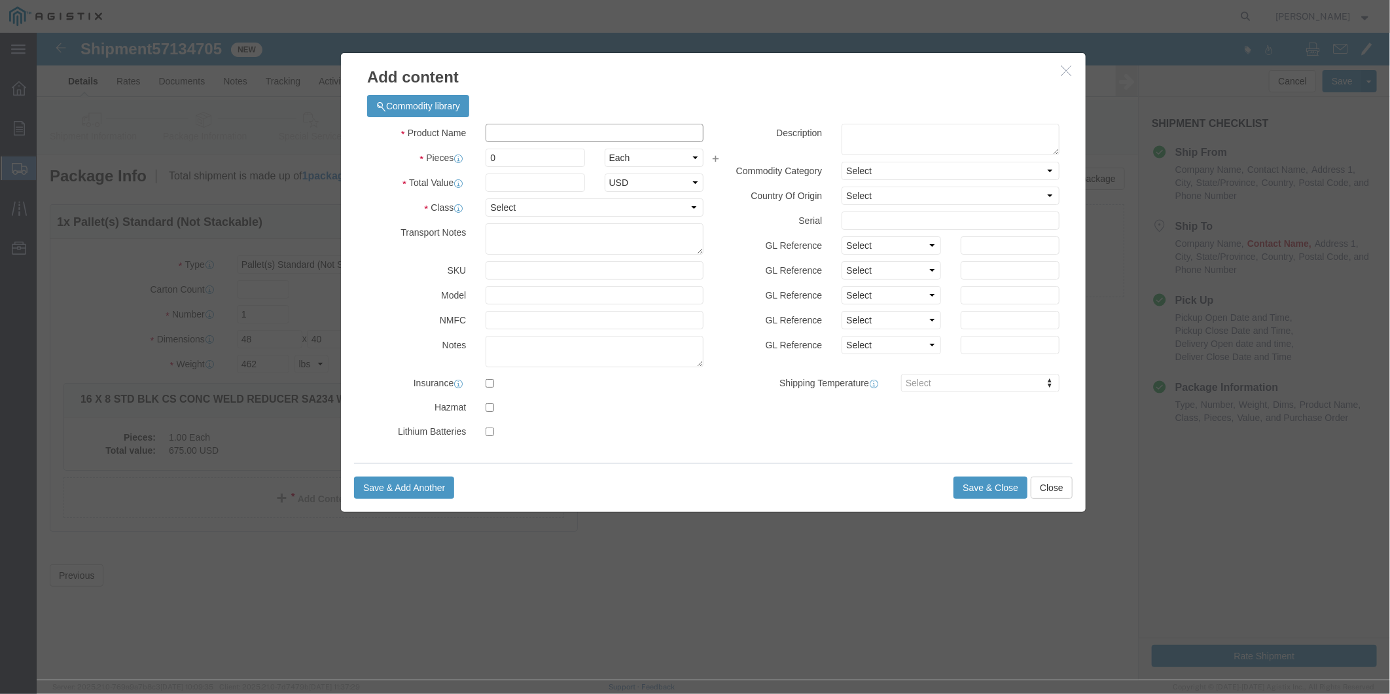
click input "text"
paste input "12 X 8 STD BLK CS CONC WELD REDUCER SA234 WPB"
type input "12 X 8 STD BLK CS CONC WELD REDUCER SA234 WPB"
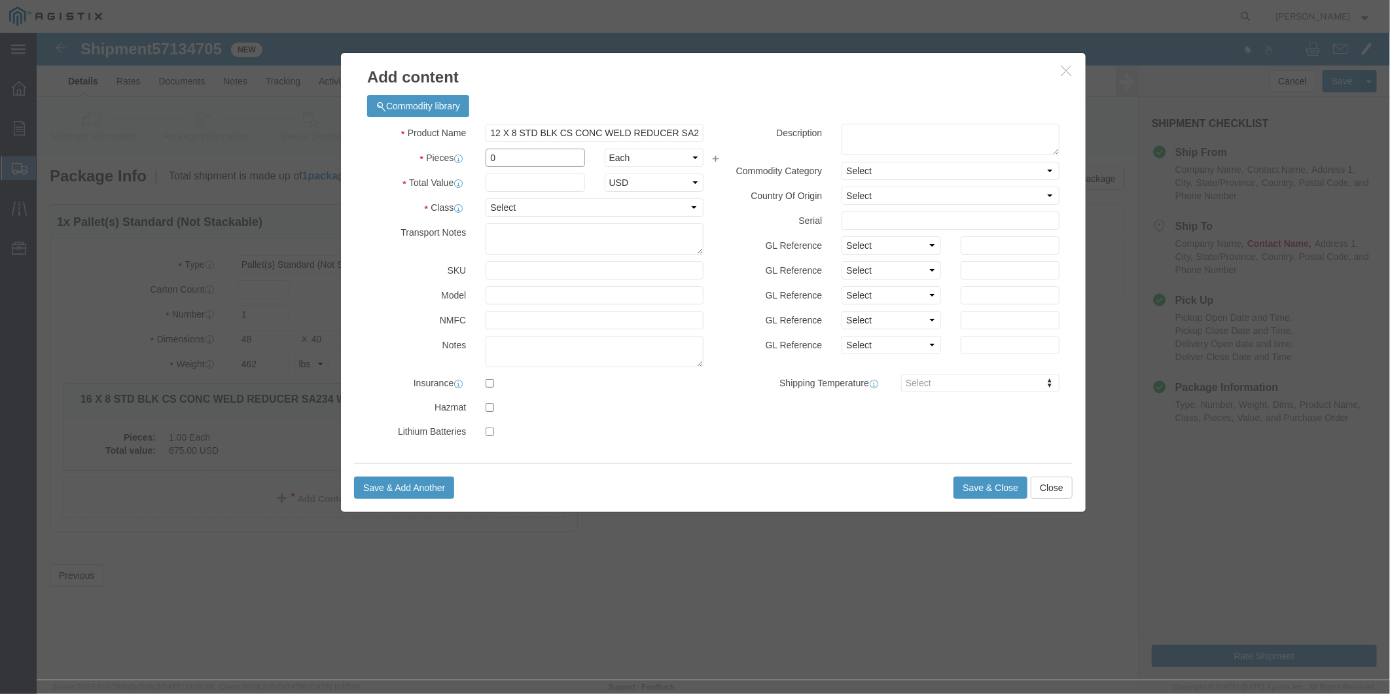
drag, startPoint x: 477, startPoint y: 121, endPoint x: 422, endPoint y: 121, distance: 54.3
click div "Pieces 0 Select Bag Barrels 100Board Feet Bottle Box Blister Pack Carats Can Ca…"
type input "6"
type input "1215"
select select "USD"
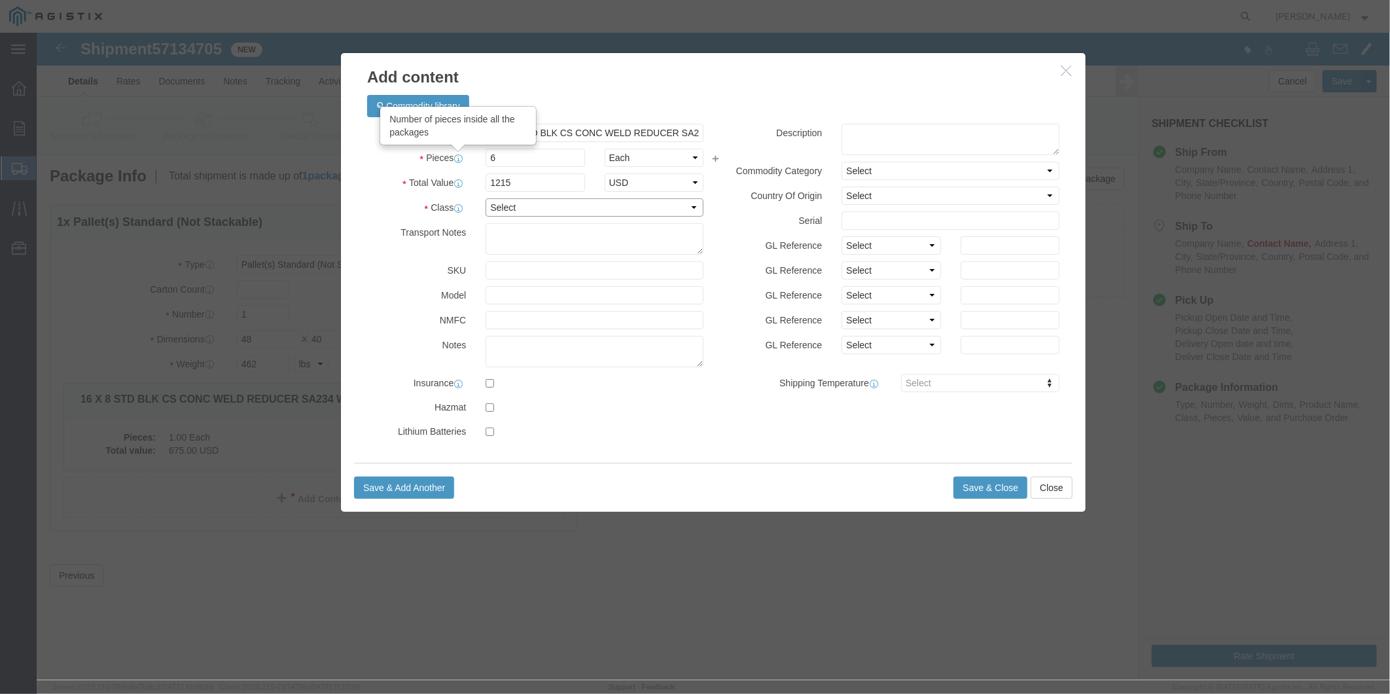
select select "50"
type textarea "M022167"
click button "Save & Close"
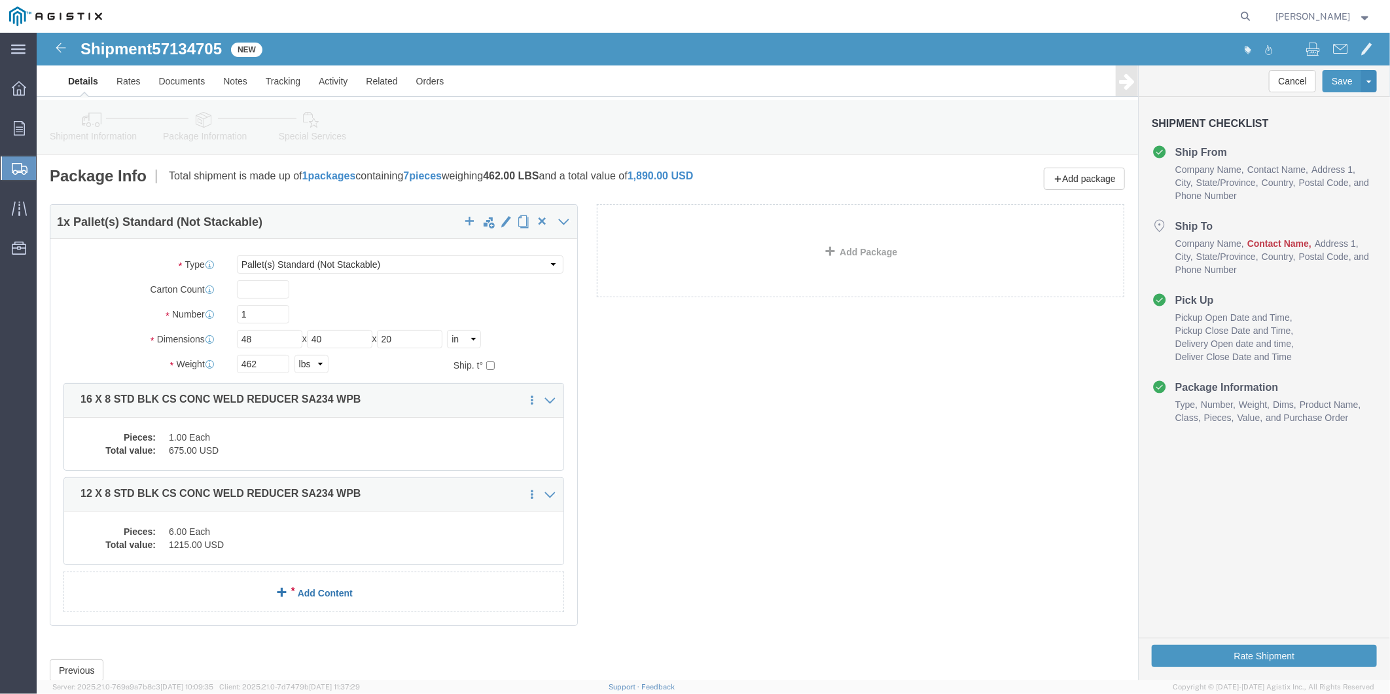
click link "Add Content"
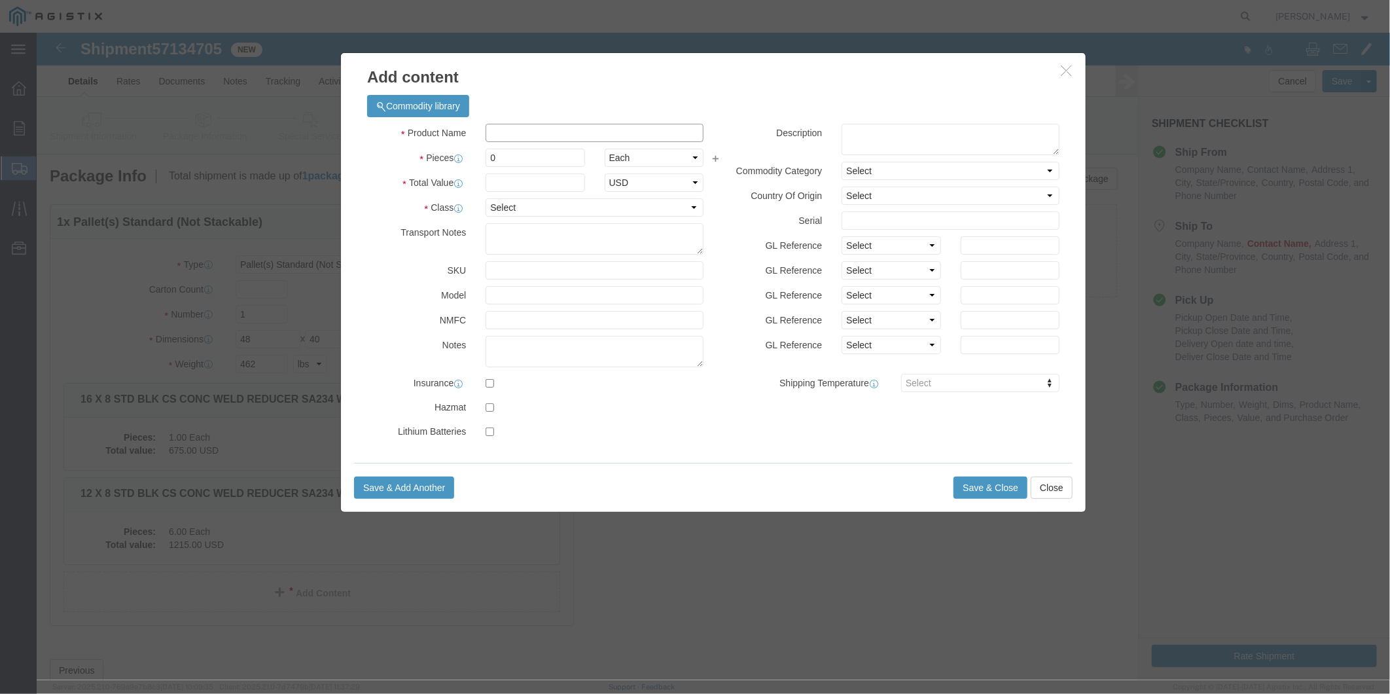
click input "text"
paste input "10 X 4 STD BLK CS CONC WELD REDUCER SA234 WPB"
type input "10 X 4 STD BLK CS CONC WELD REDUCER SA234 WPB"
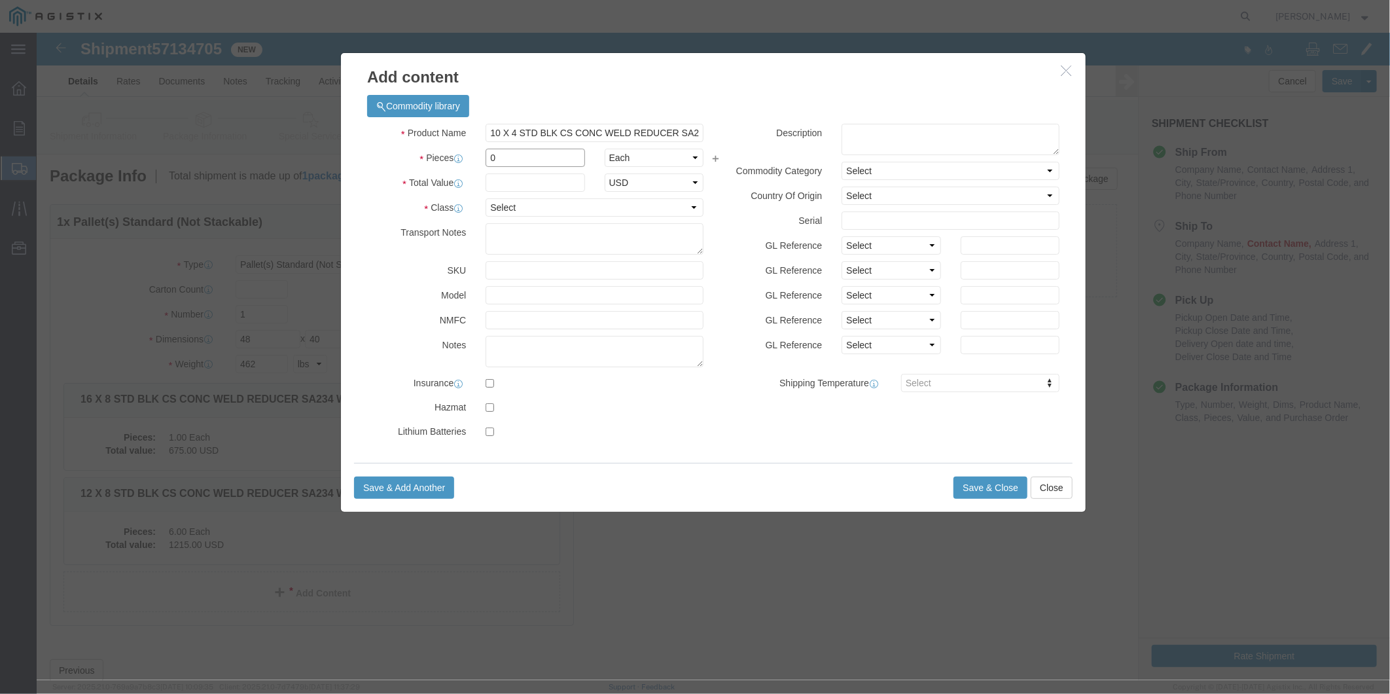
drag, startPoint x: 461, startPoint y: 128, endPoint x: 420, endPoint y: 125, distance: 41.3
click div "Pieces 0 Select Bag Barrels 100Board Feet Bottle Box Blister Pack Carats Can Ca…"
type input "6"
type input "1460"
select select "USD"
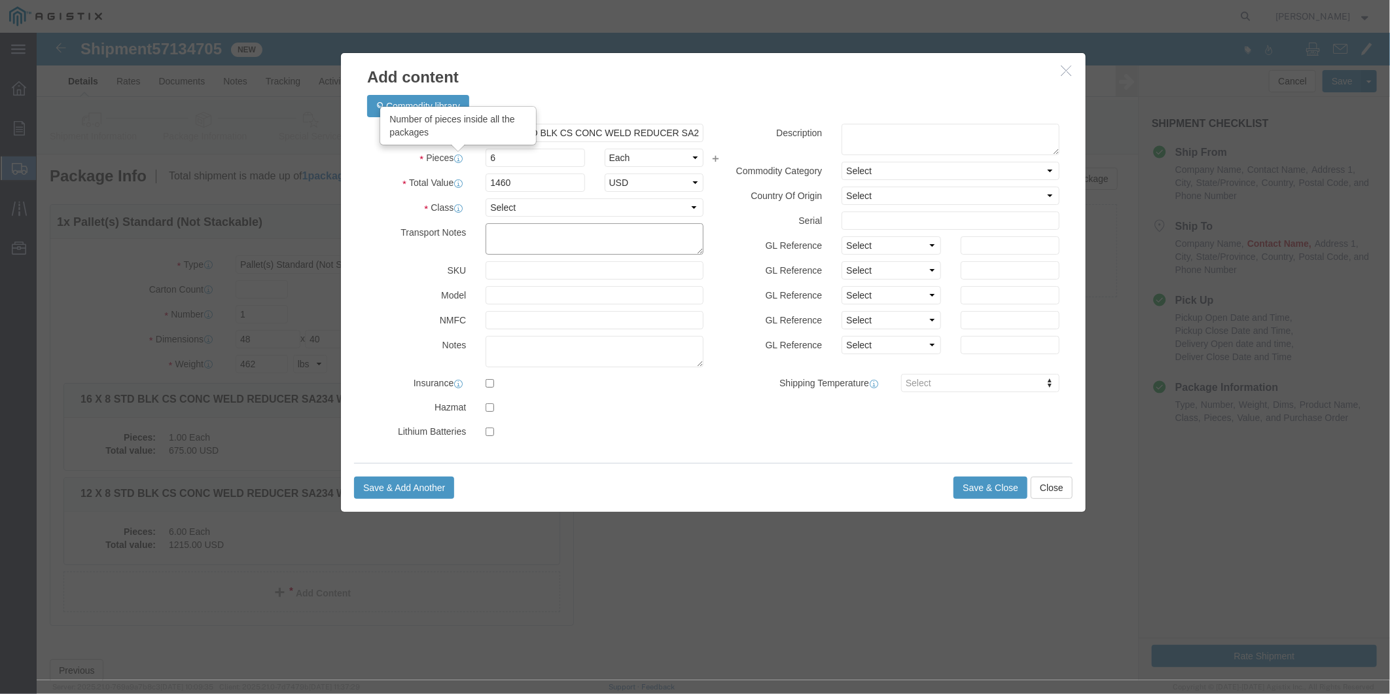
type textarea "5"
select select "50"
type textarea "m"
type textarea "M022678"
click button "Save & Close"
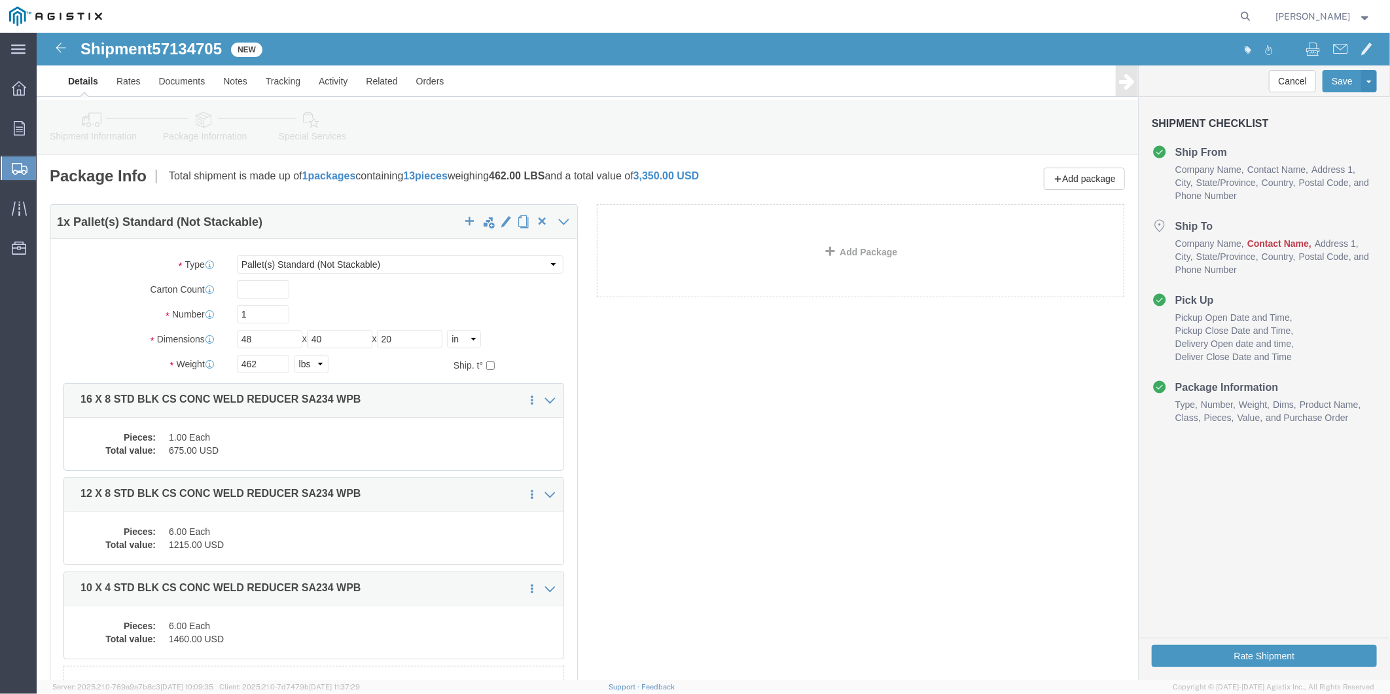
scroll to position [136, 0]
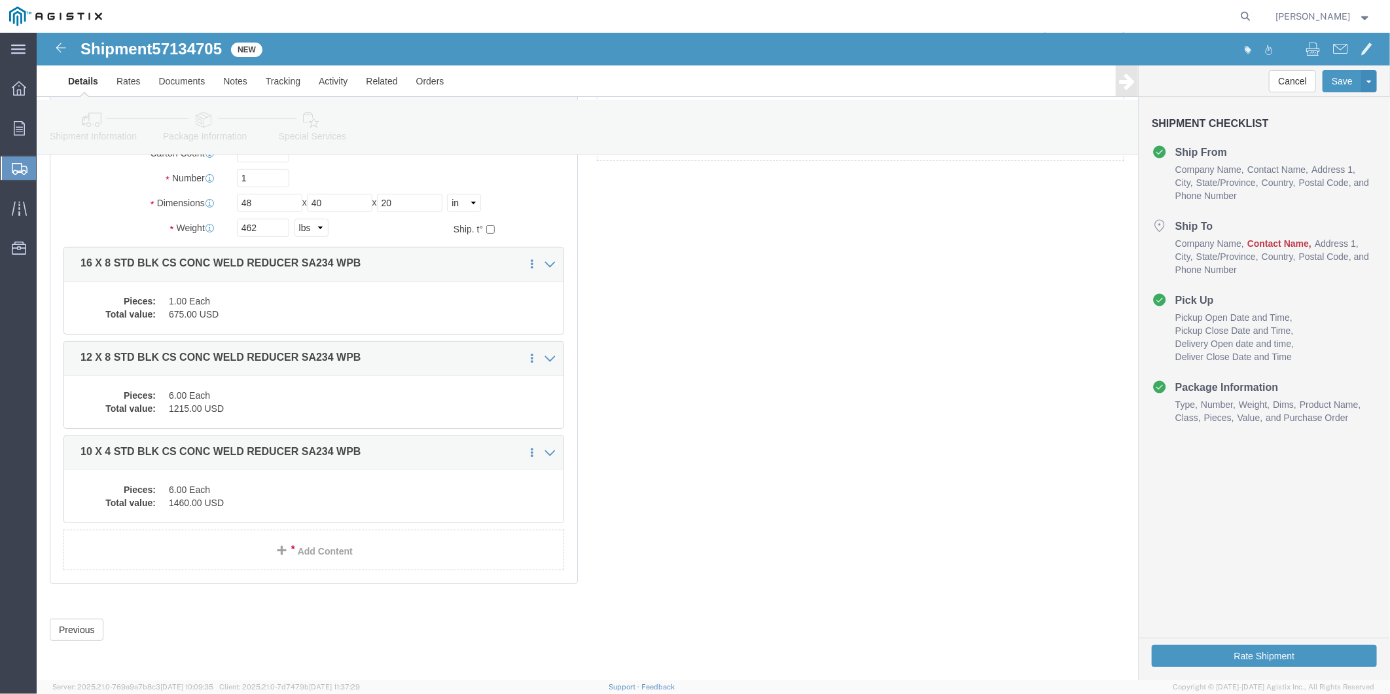
click link "Details"
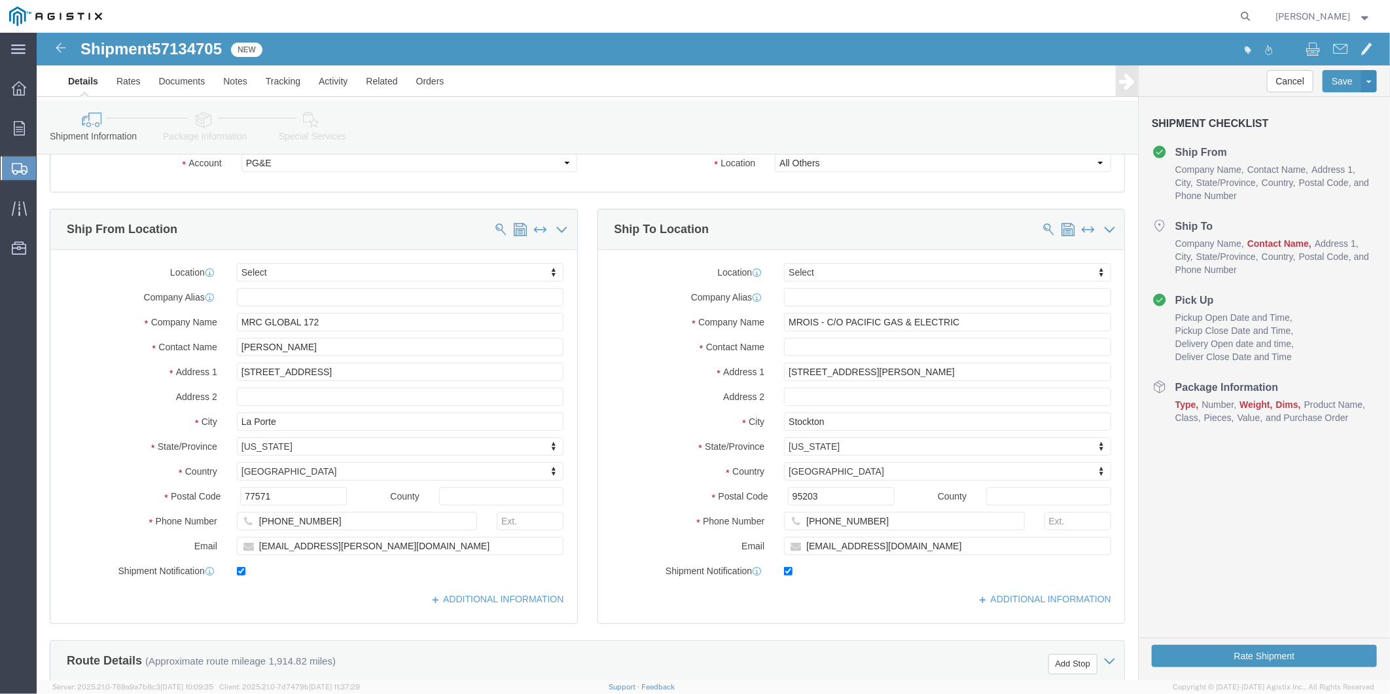
scroll to position [63, 0]
click input "text"
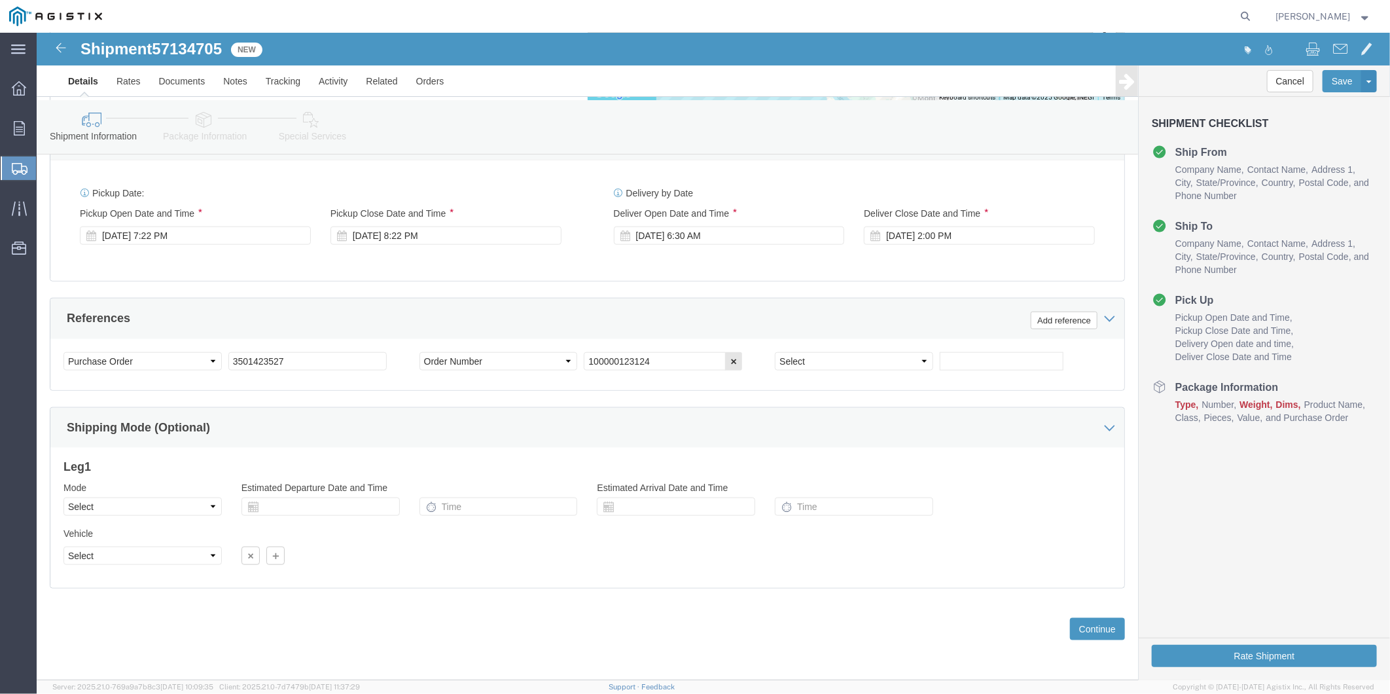
scroll to position [799, 0]
type input "[PERSON_NAME]"
click button "Continue"
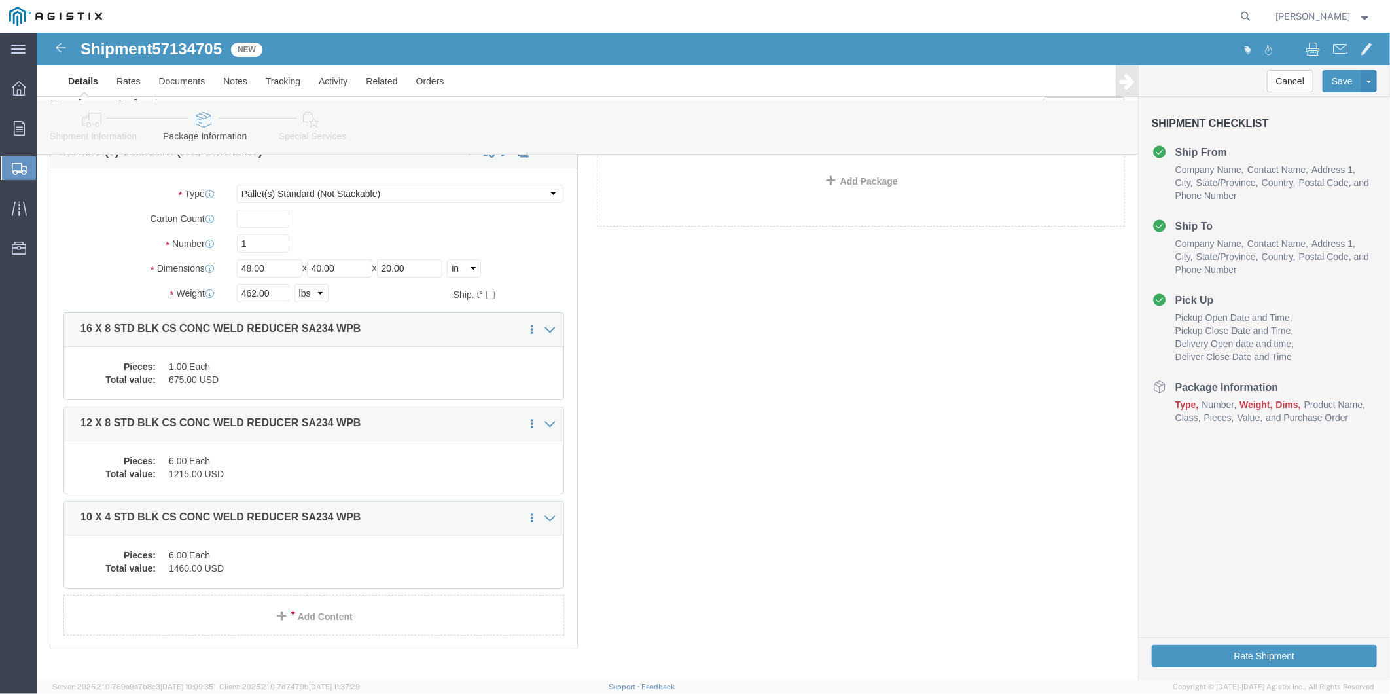
scroll to position [136, 0]
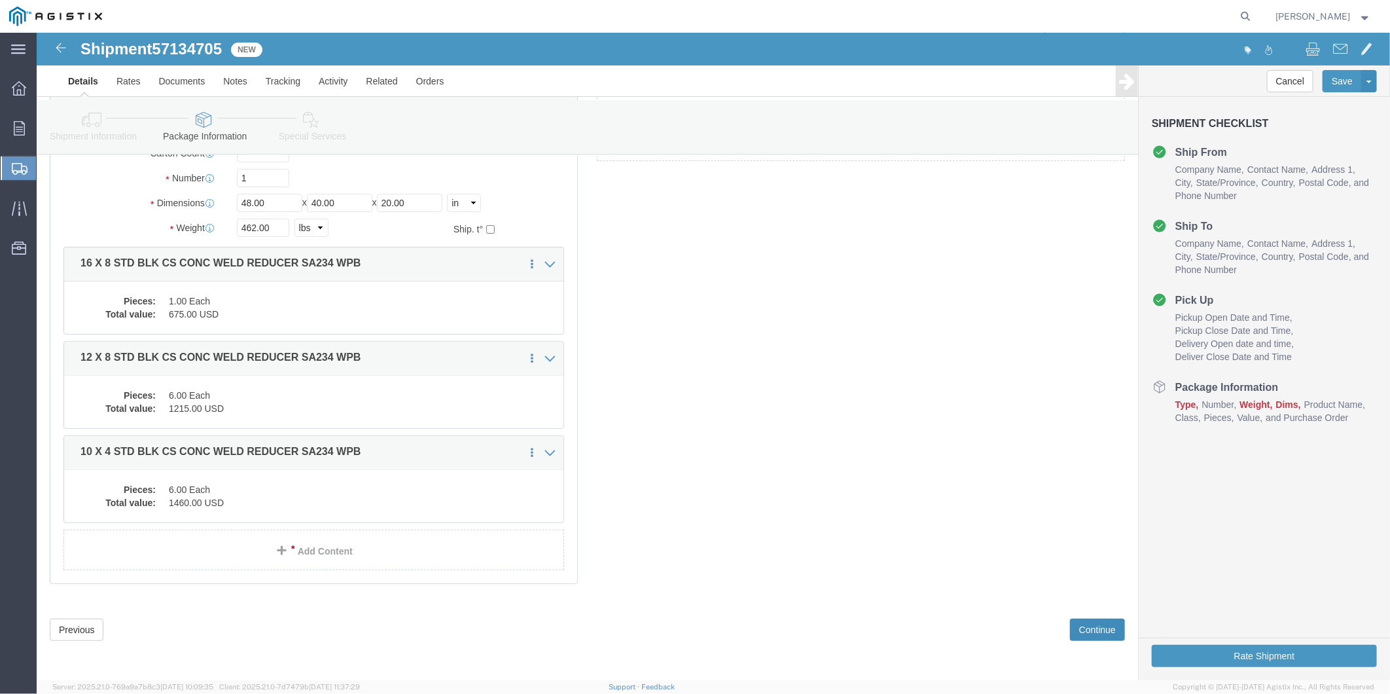
click button "Continue"
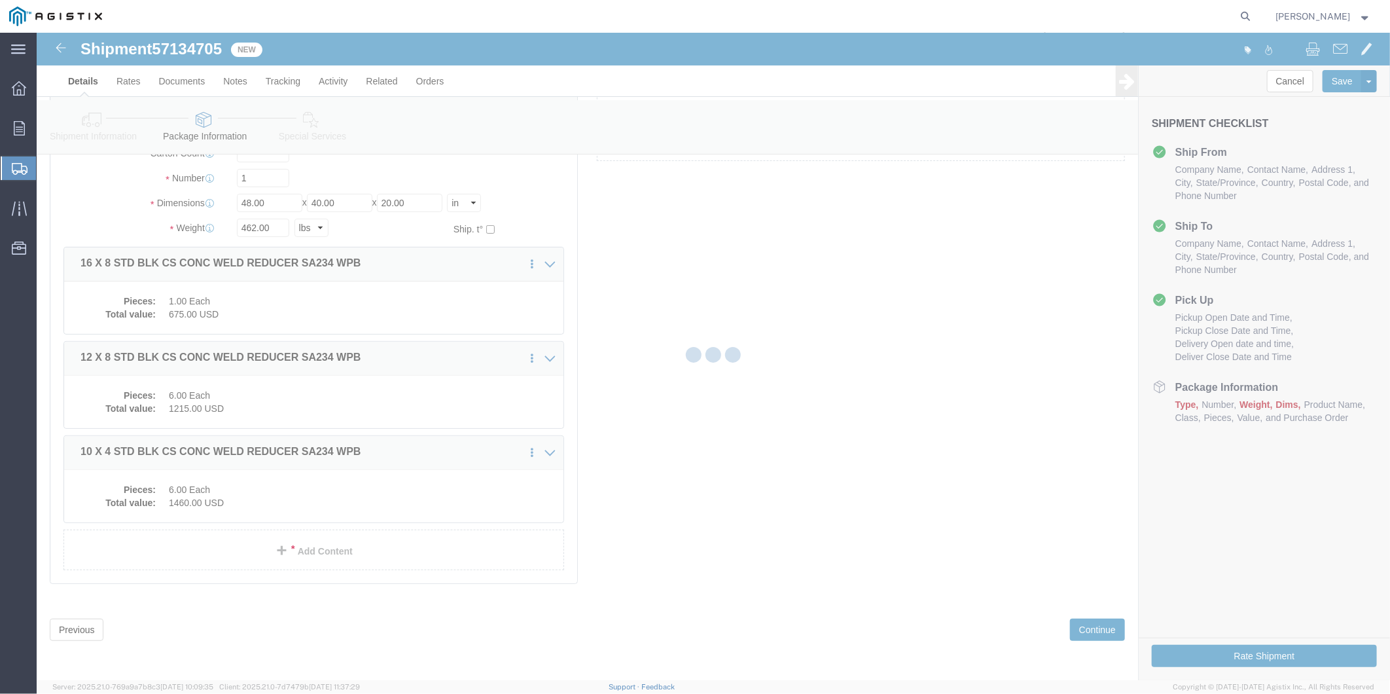
scroll to position [1028, 0]
select select
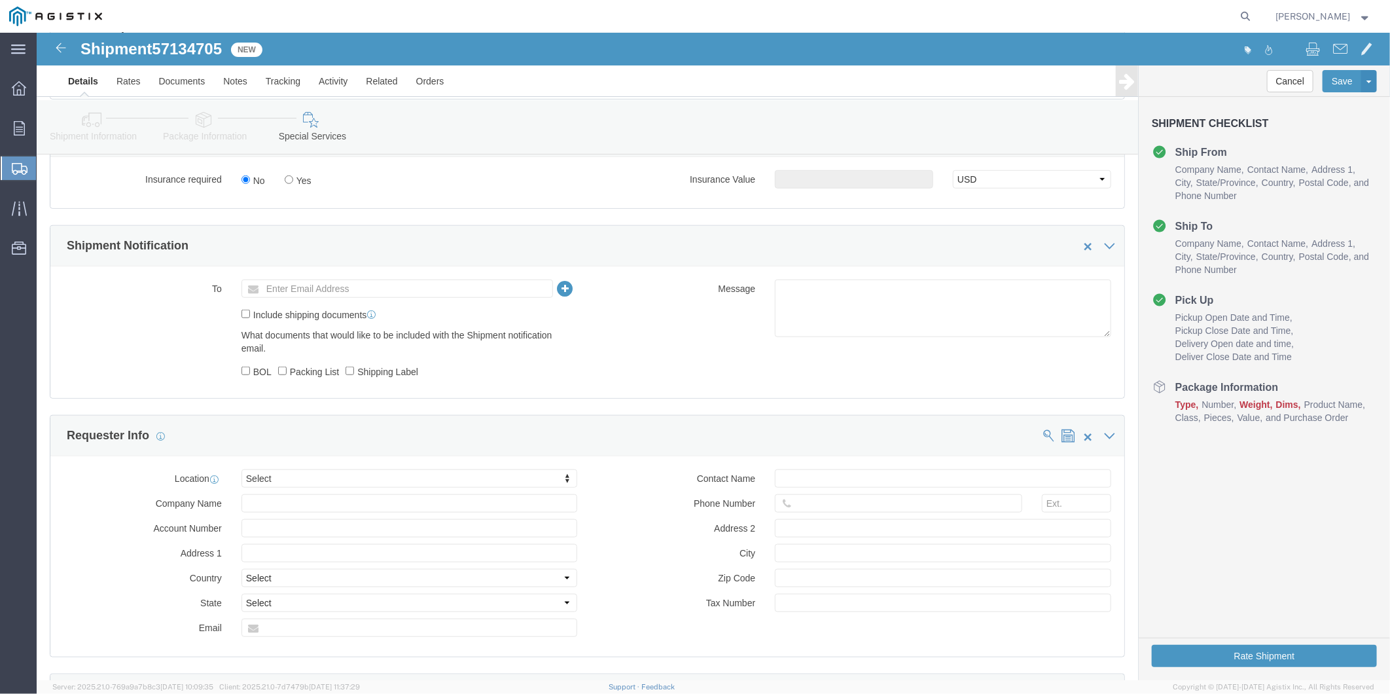
scroll to position [596, 0]
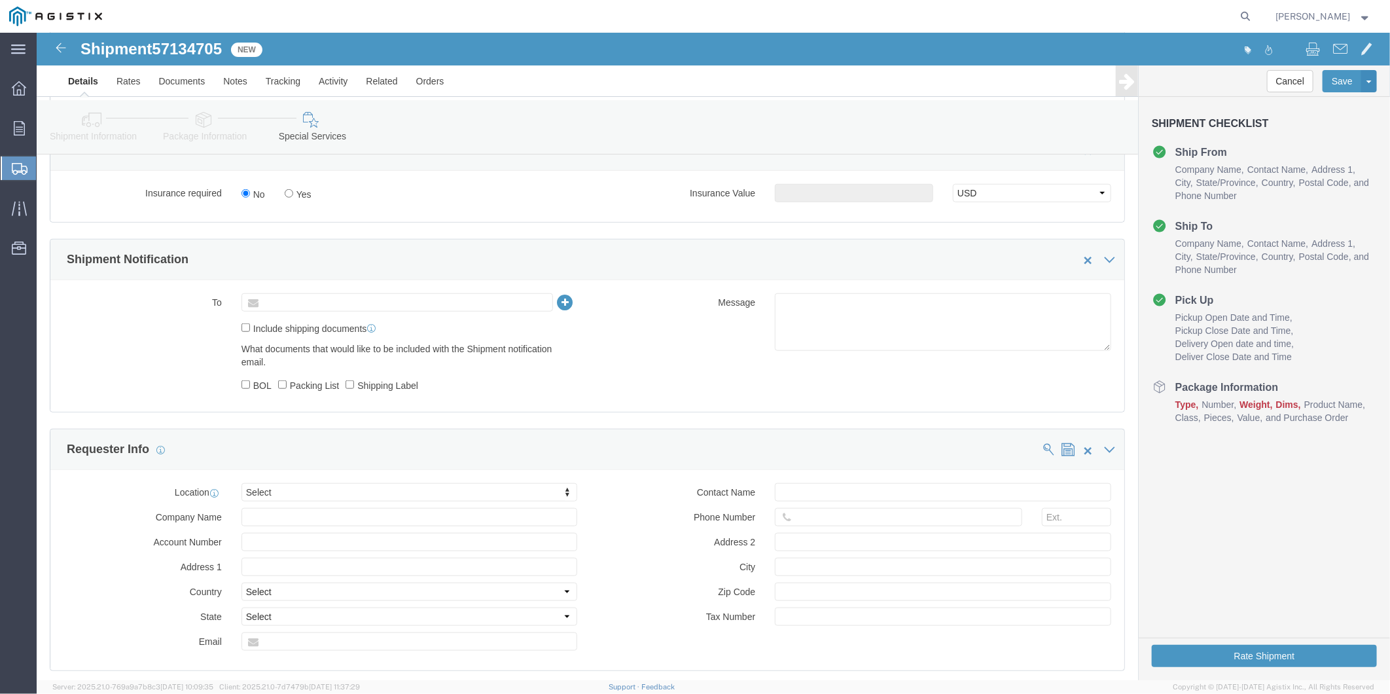
click input "text"
type input "[DOMAIN_NAME][EMAIL_ADDRESS][DOMAIN_NAME]"
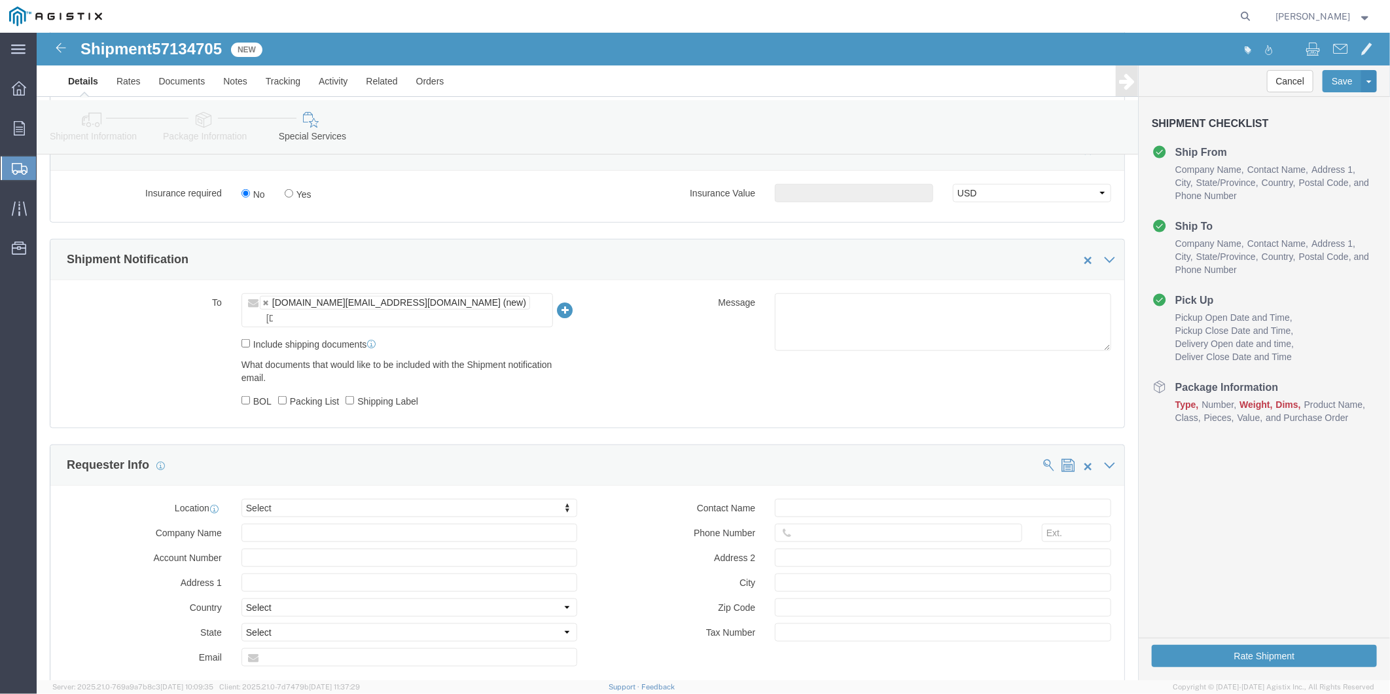
type input "[DOMAIN_NAME][EMAIL_ADDRESS][DOMAIN_NAME]"
click input "Include shipping documents"
checkbox input "true"
click div "What documents that would like to be included with the Shipment notification em…"
click input "BOL"
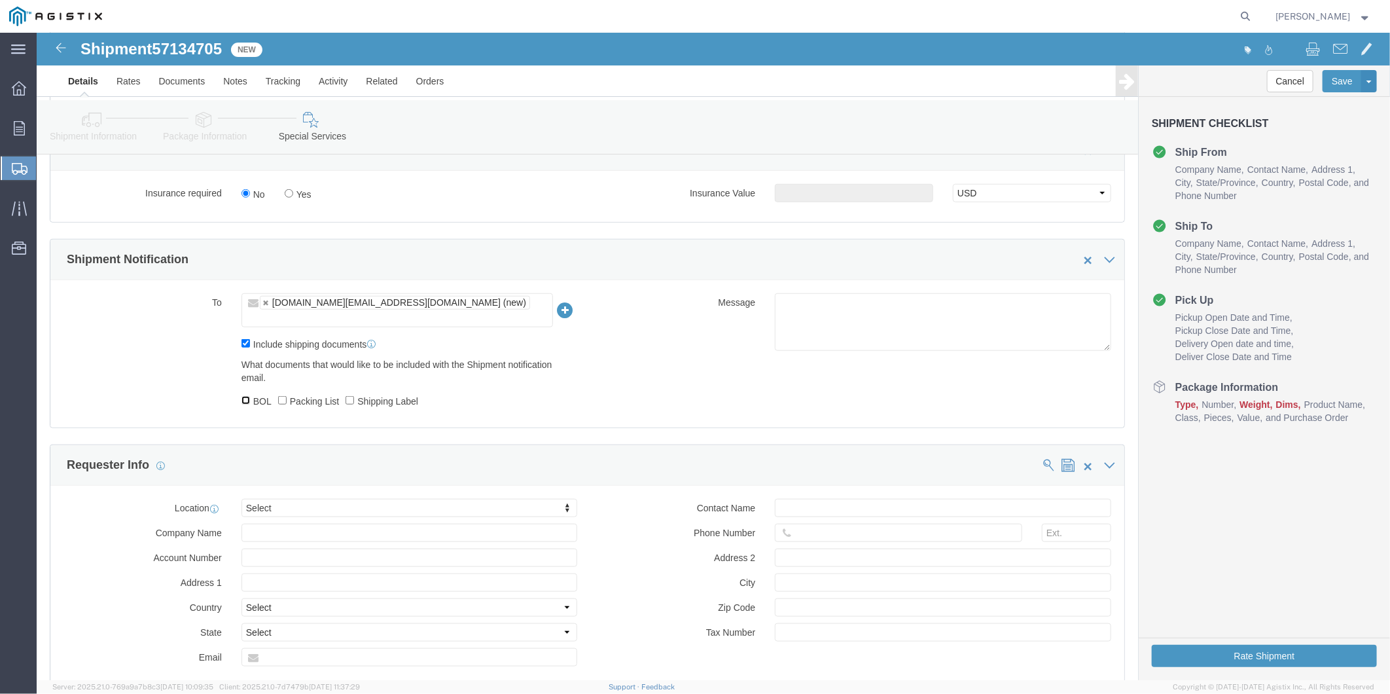
checkbox input "true"
click input "Packing List"
checkbox input "true"
click input "Shipping Label"
checkbox input "true"
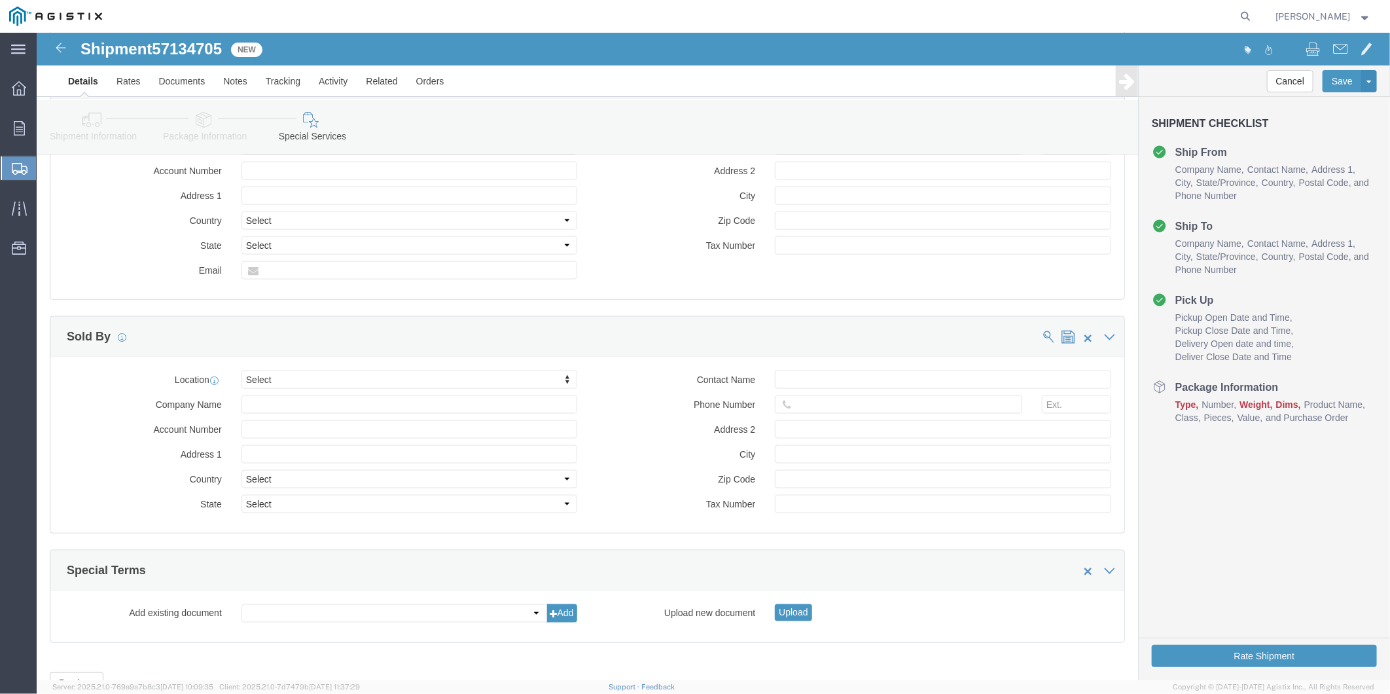
scroll to position [1032, 0]
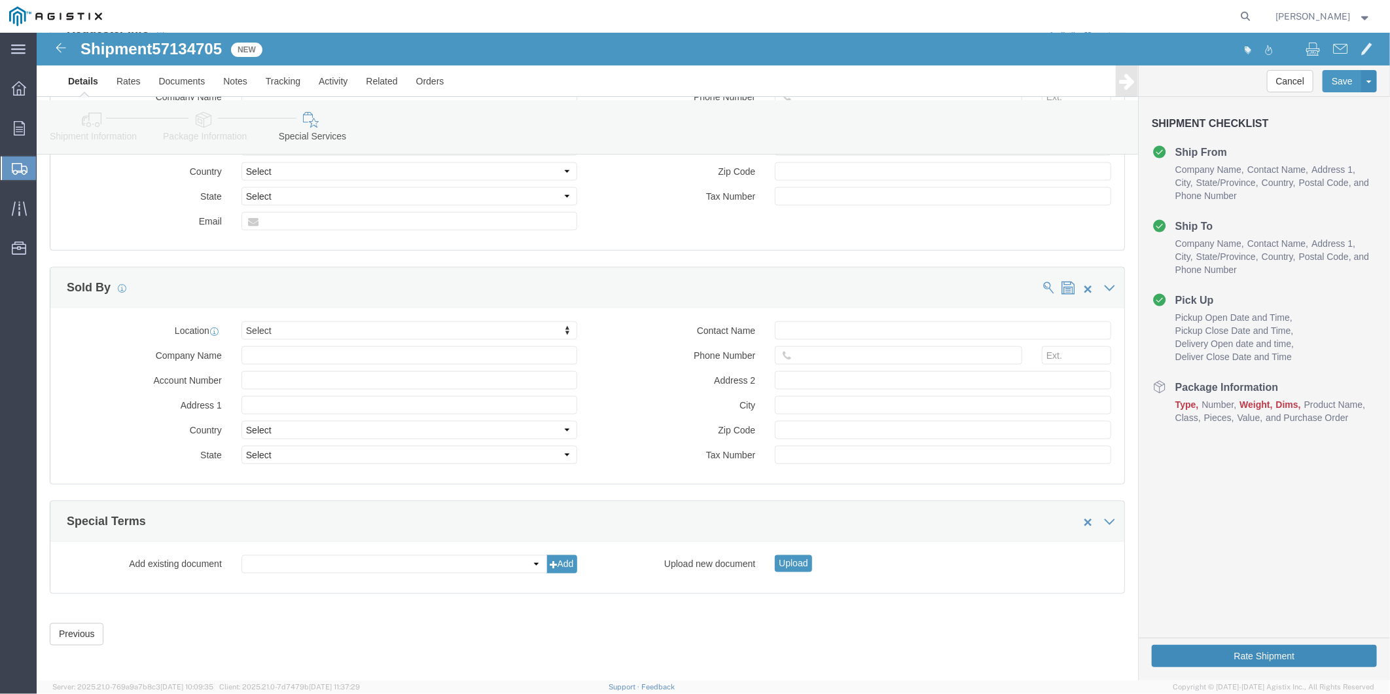
click button "Rate Shipment"
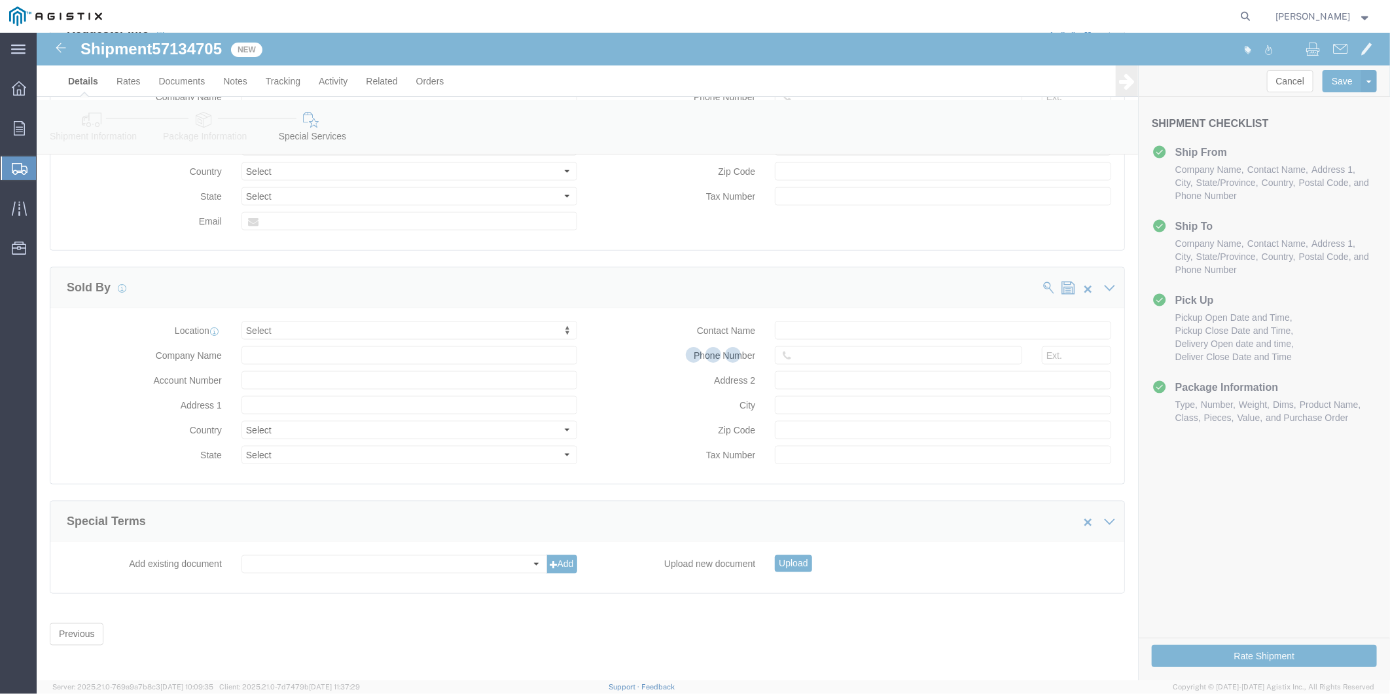
scroll to position [0, 0]
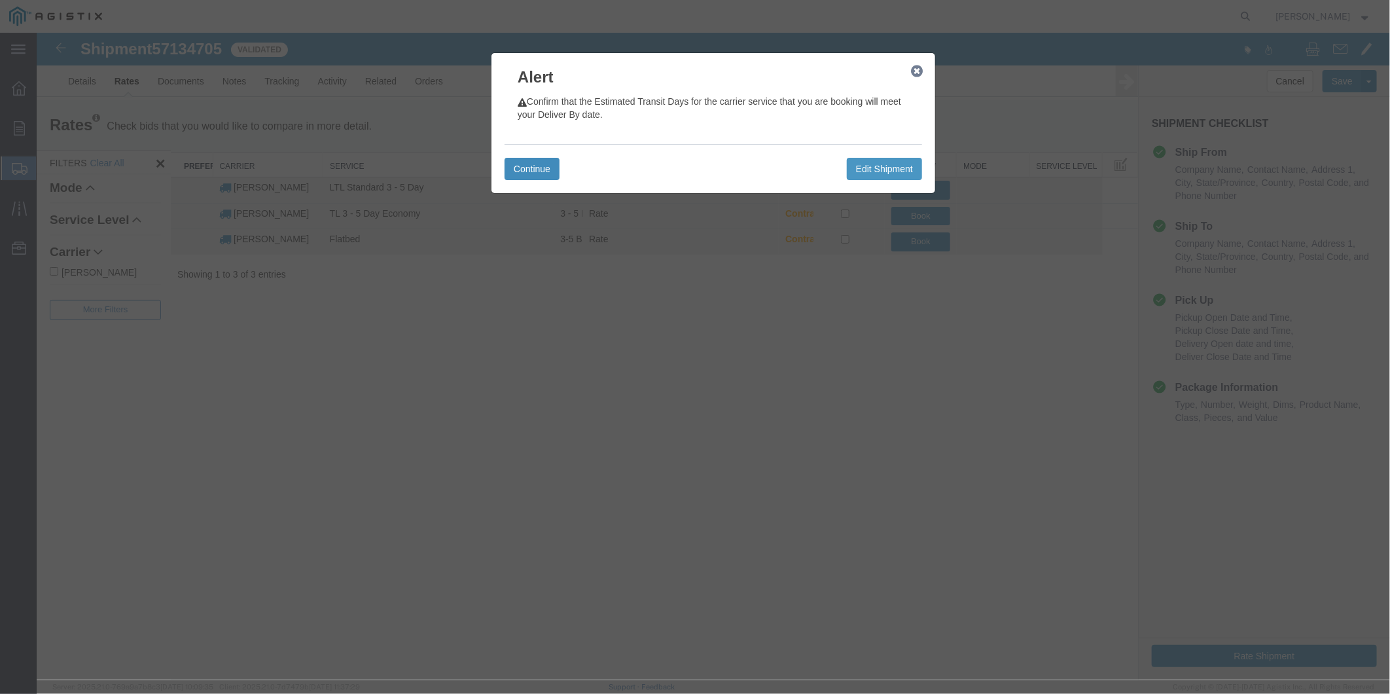
click at [525, 174] on button "Continue" at bounding box center [531, 168] width 55 height 22
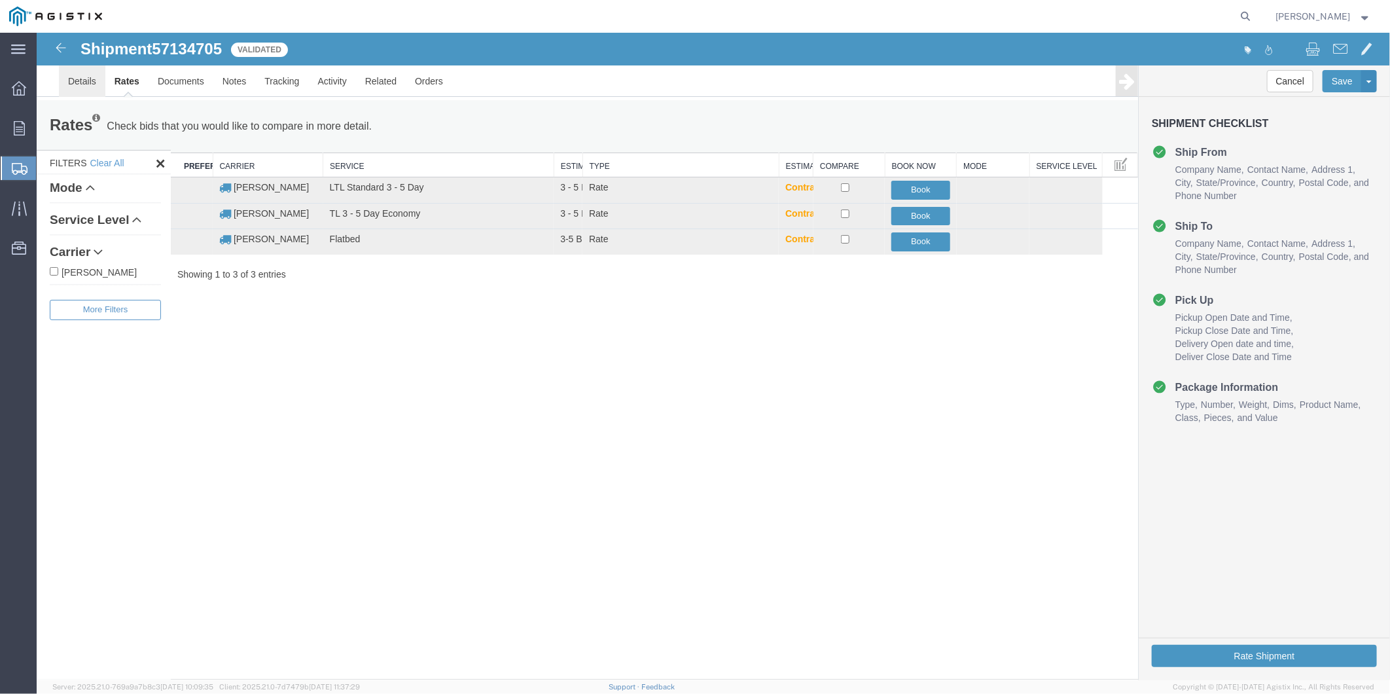
click at [73, 80] on link "Details" at bounding box center [81, 80] width 46 height 31
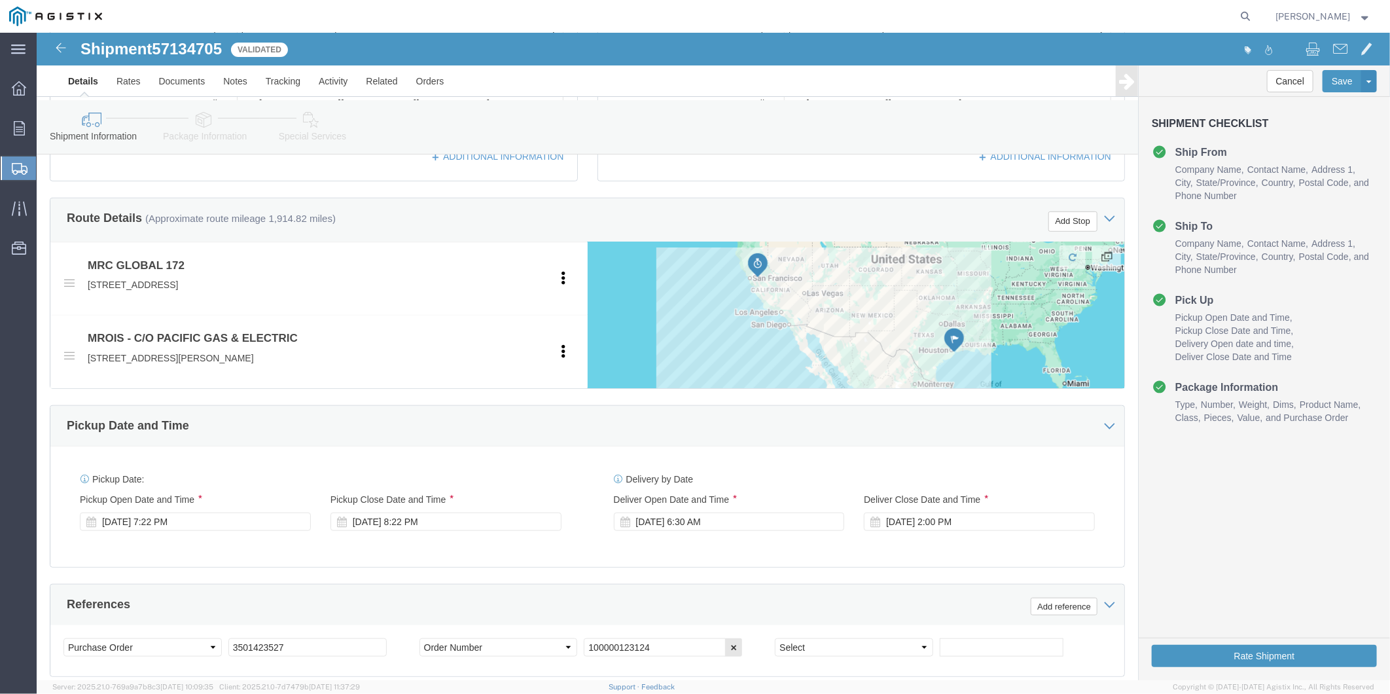
scroll to position [799, 0]
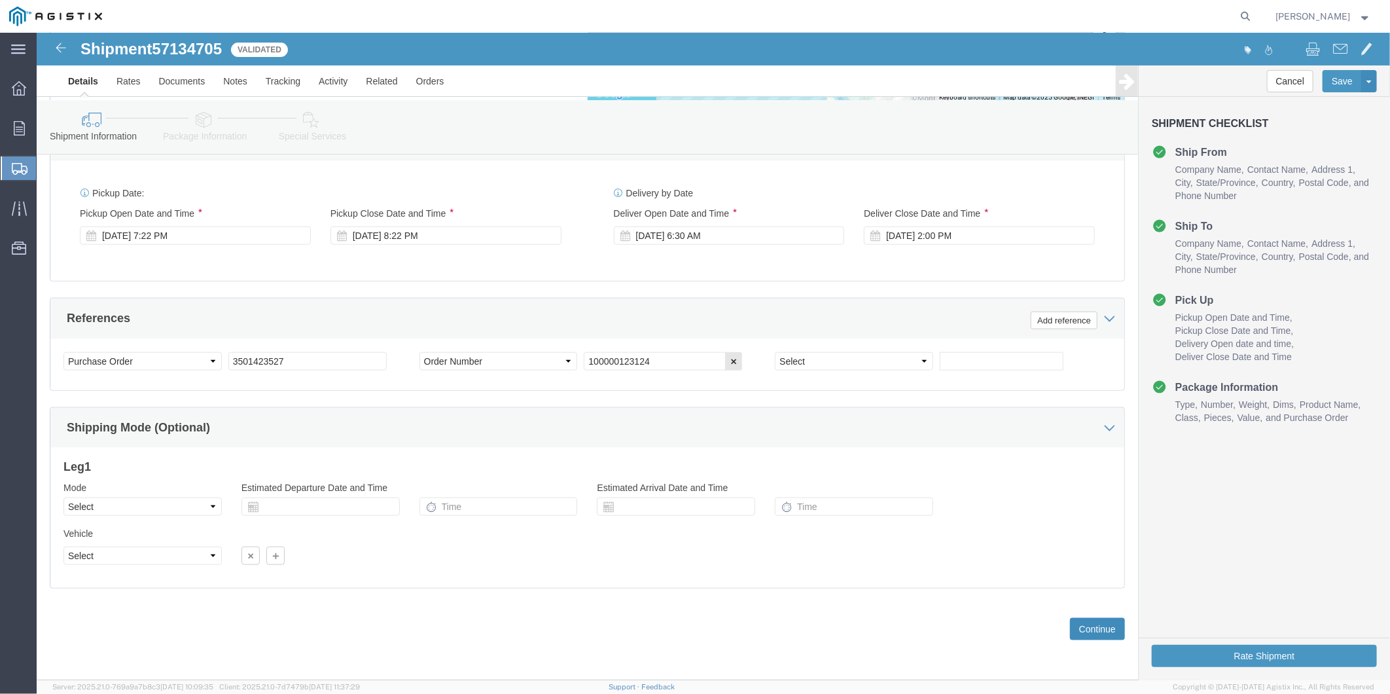
click button "Continue"
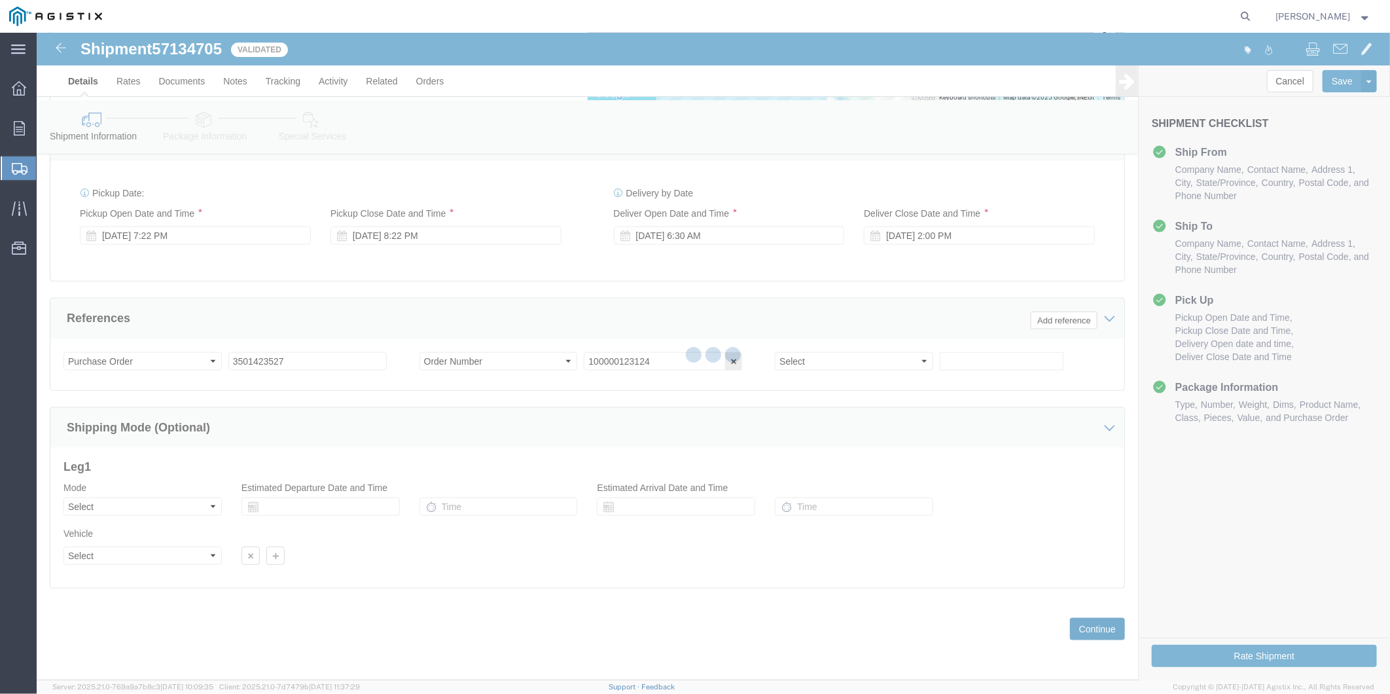
scroll to position [62, 0]
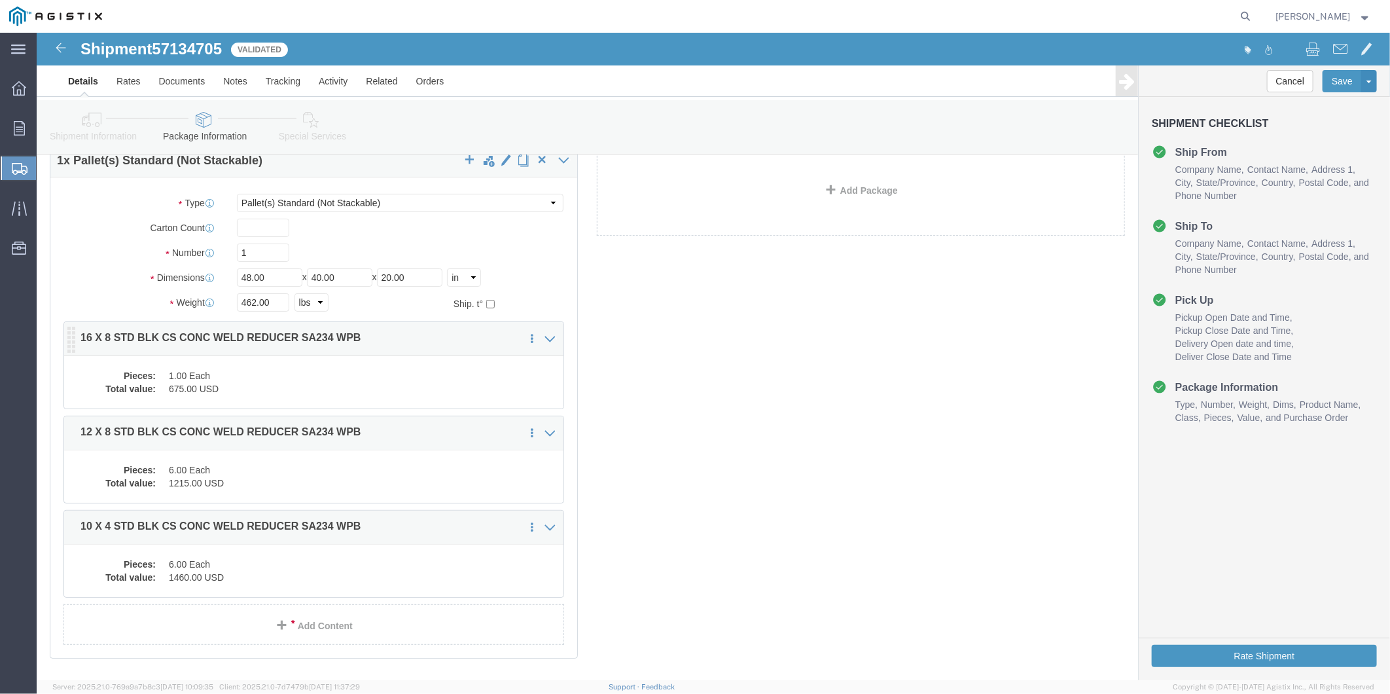
click div "Pieces: 1.00 Each Total value: 675.00 USD"
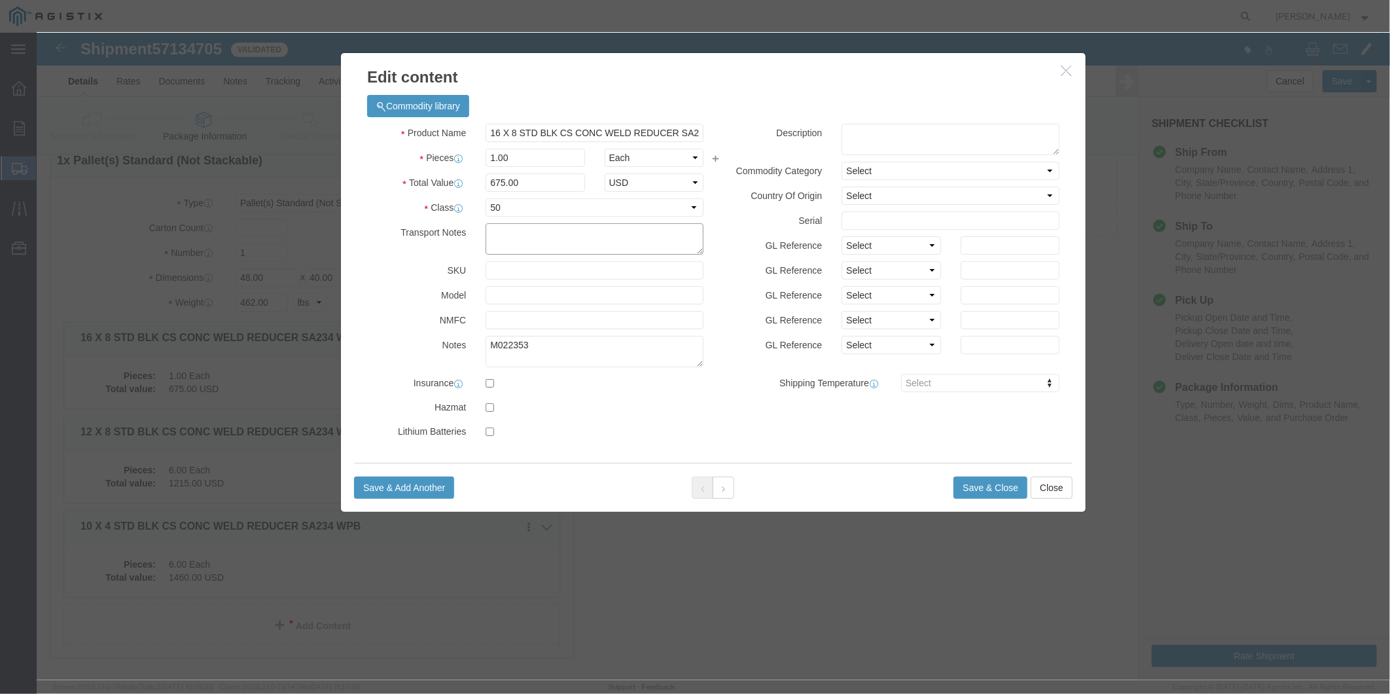
click textarea
paste textarea "All drivers must be in appropriate PPE (high-vis vest, steel-toed boots, AND ha…"
type textarea "All drivers must be in appropriate PPE (high-vis vest, steel-toed boots, AND ha…"
click button "Save & Close"
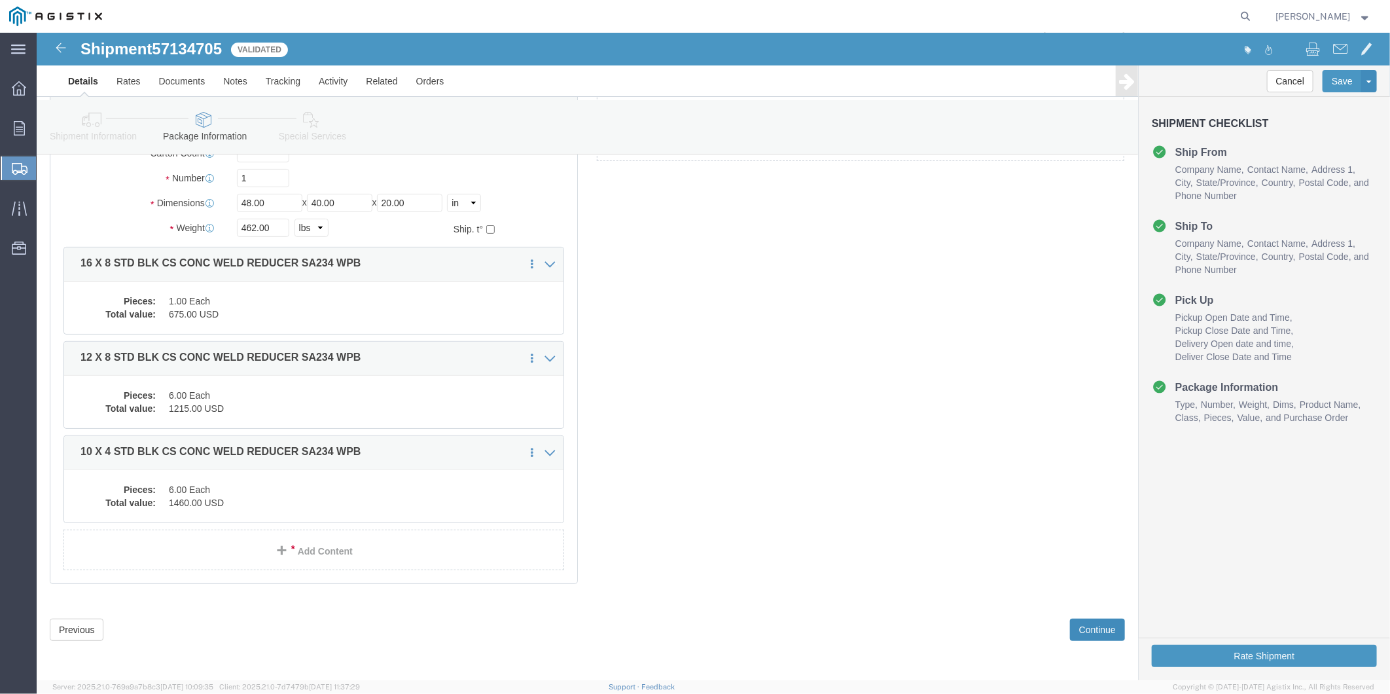
click button "Continue"
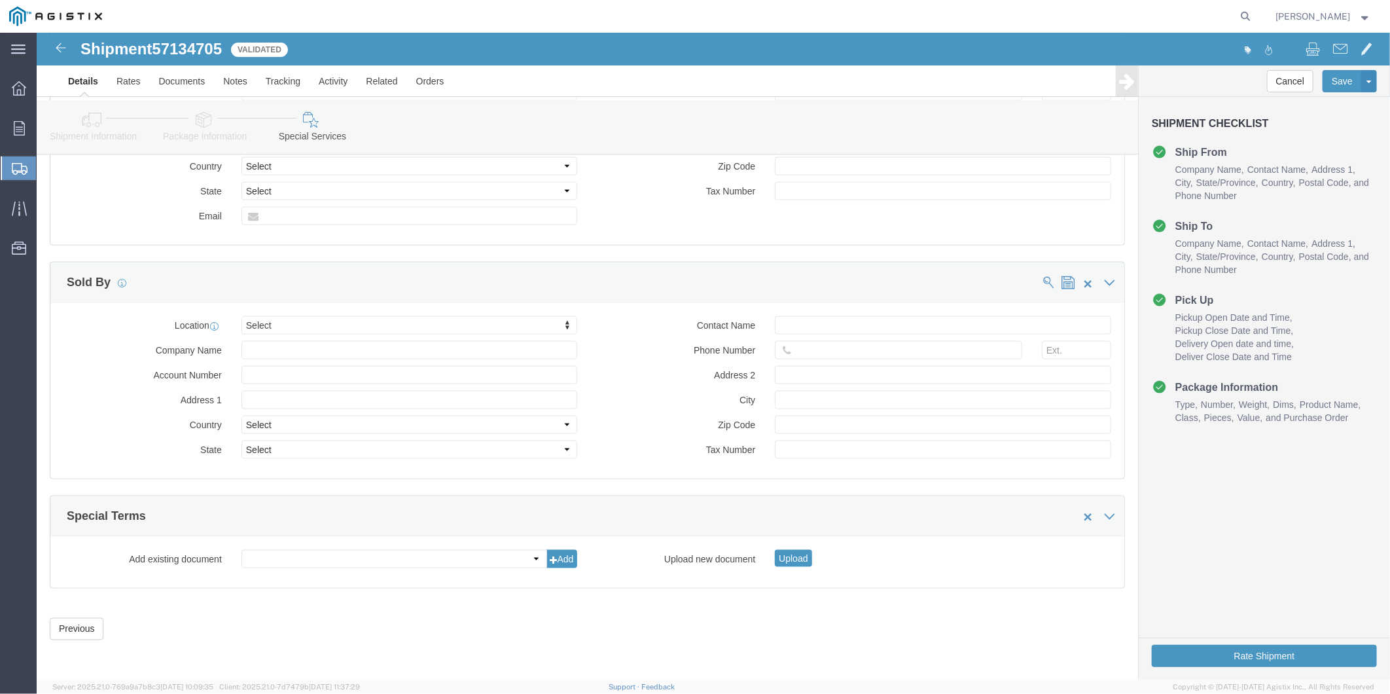
scroll to position [1032, 0]
click button "Rate Shipment"
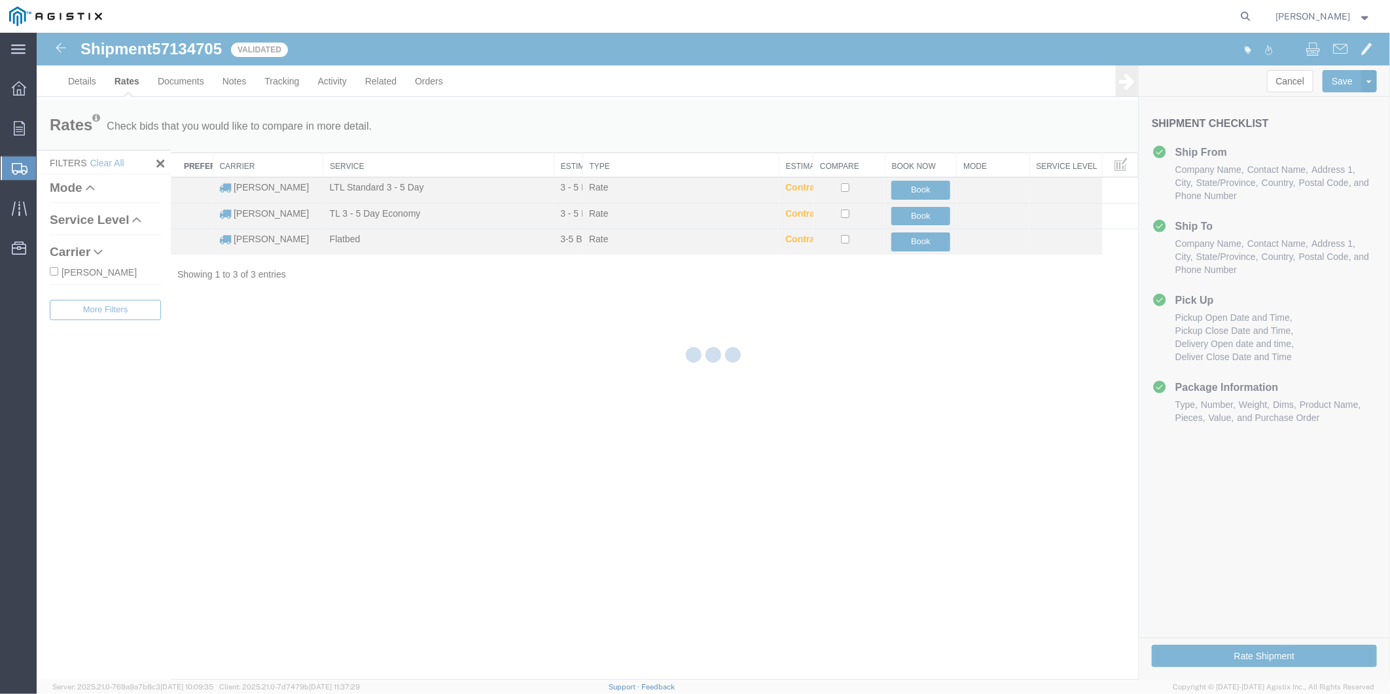
scroll to position [0, 0]
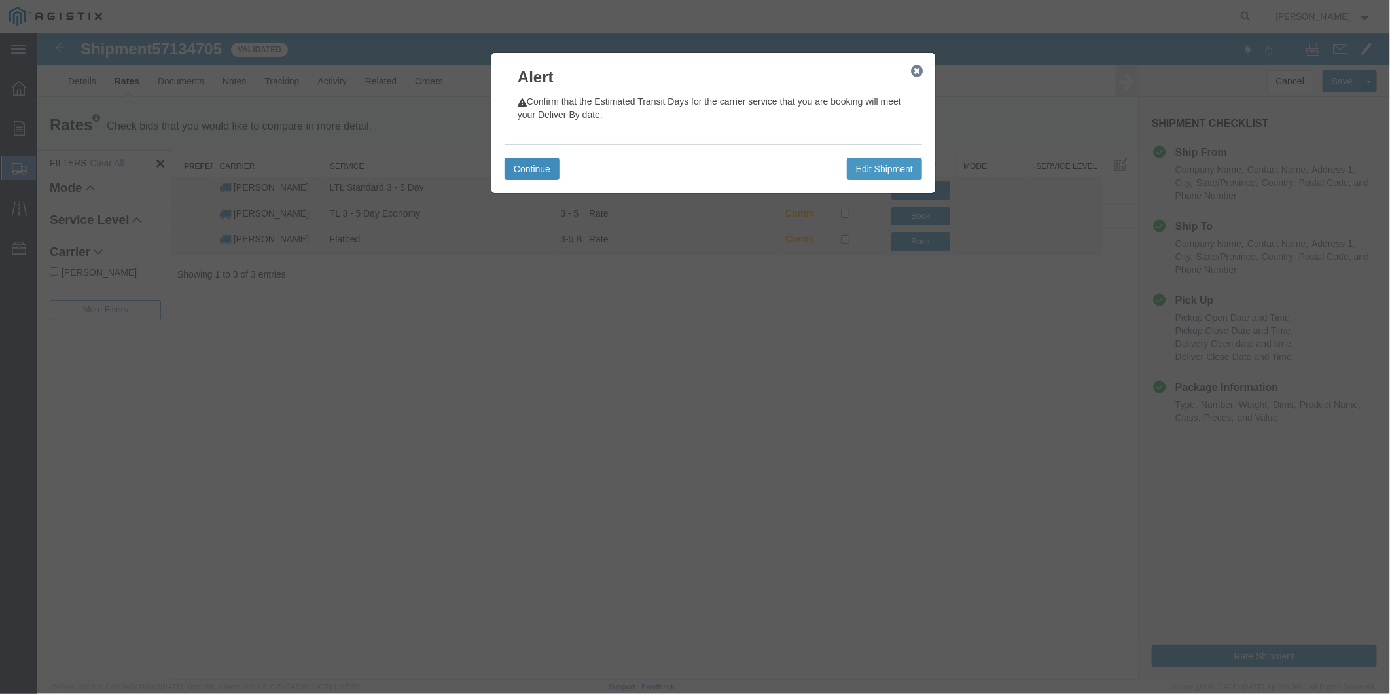
click at [530, 176] on button "Continue" at bounding box center [531, 168] width 55 height 22
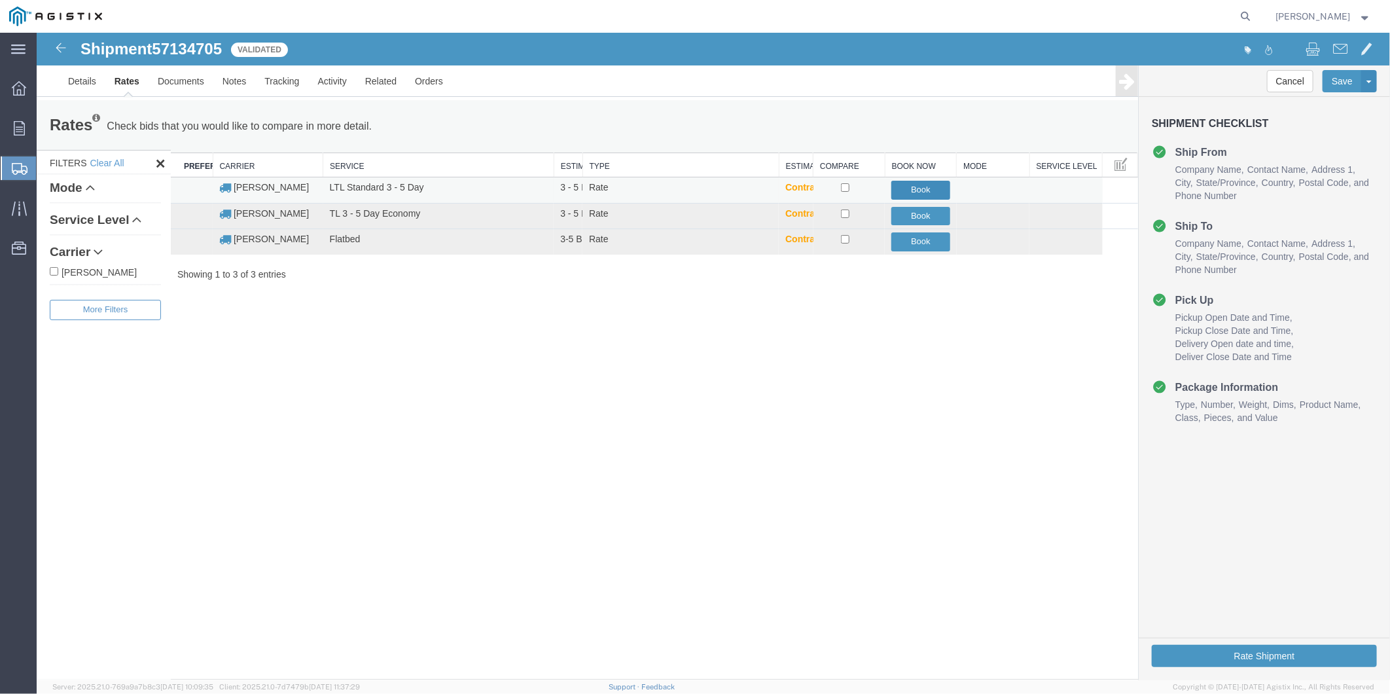
click at [930, 190] on button "Book" at bounding box center [920, 189] width 59 height 19
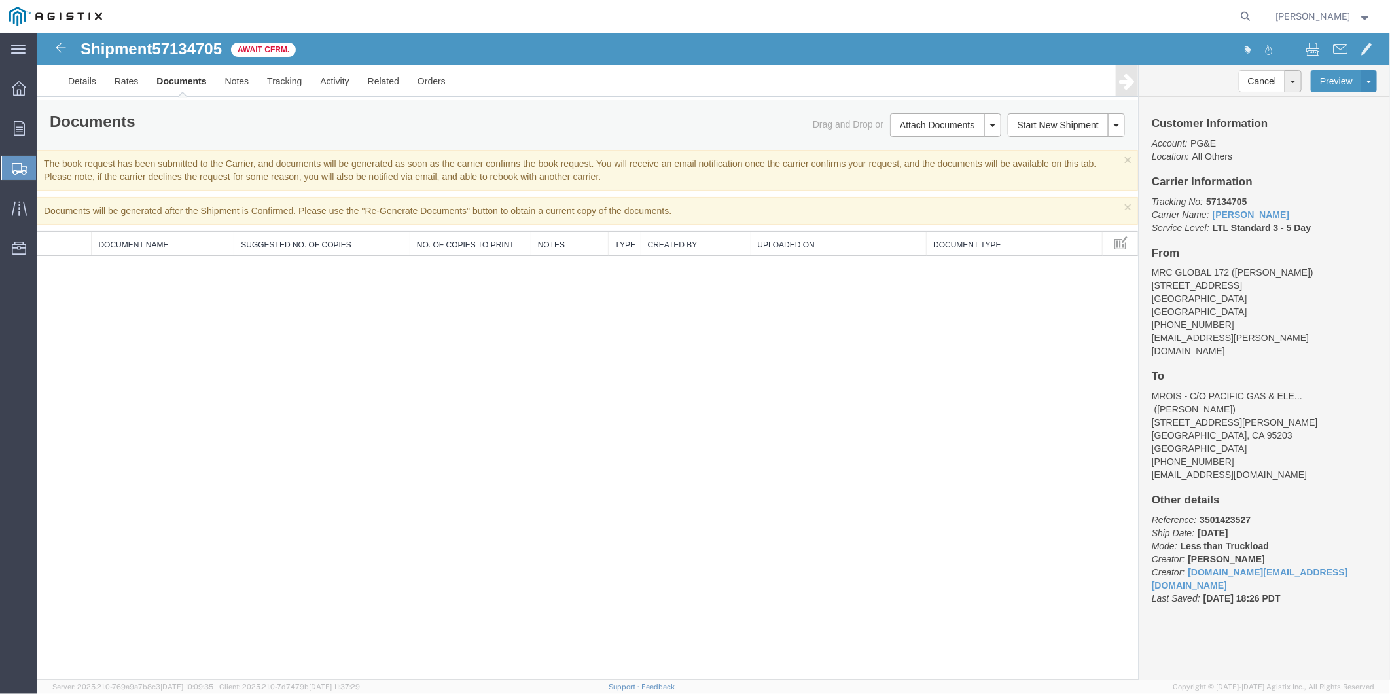
click at [708, 311] on div "Shipment 57134705 0 of 0 Await Cfrm. Details Rates Documents Notes Tracking Act…" at bounding box center [713, 355] width 1354 height 647
